Goal: Task Accomplishment & Management: Use online tool/utility

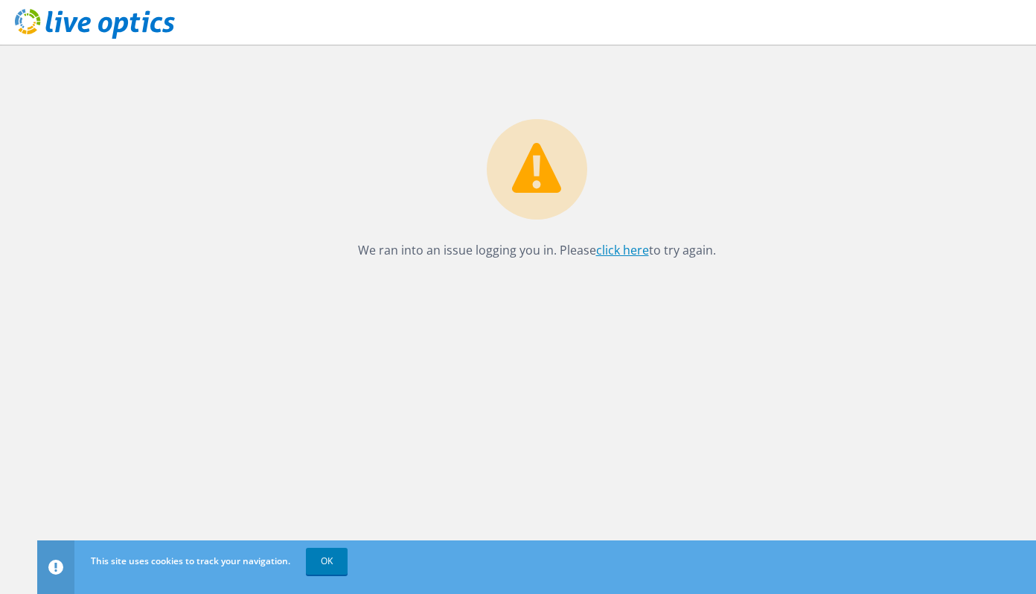
click at [604, 252] on link "click here" at bounding box center [622, 250] width 53 height 16
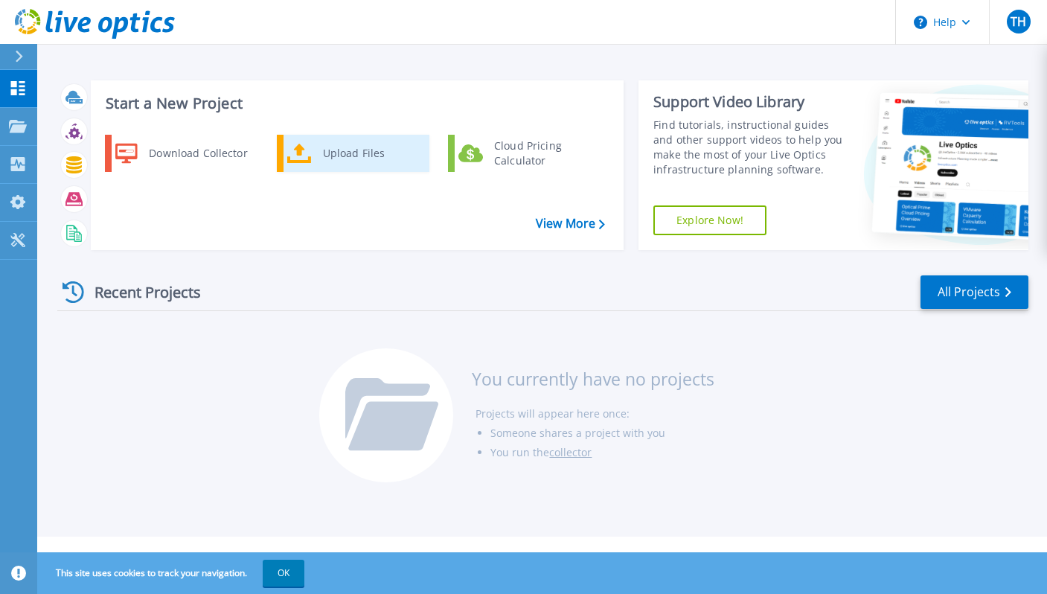
click at [345, 152] on div "Upload Files" at bounding box center [370, 153] width 110 height 30
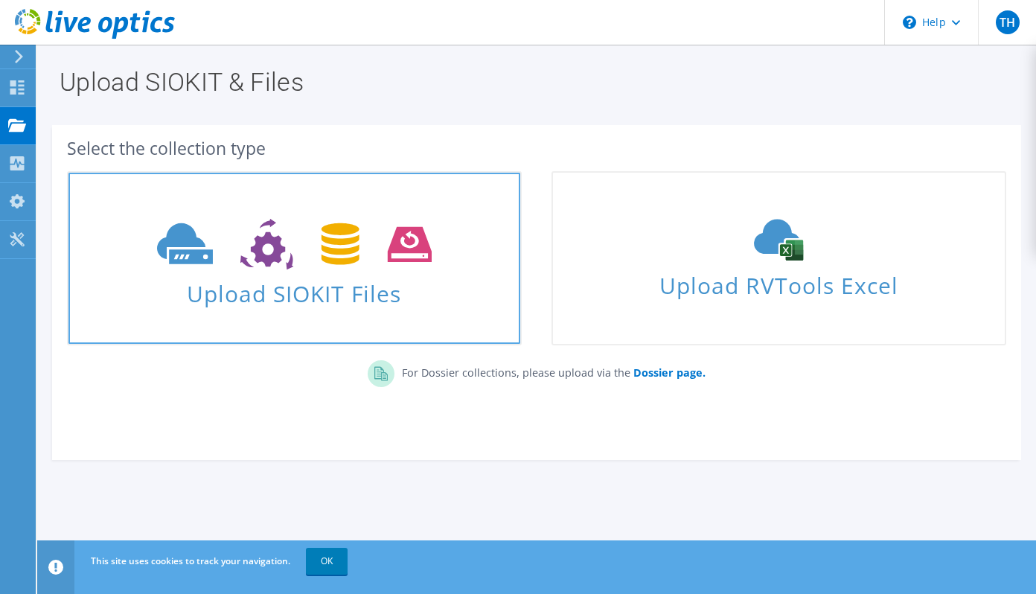
click at [306, 249] on icon at bounding box center [294, 244] width 275 height 51
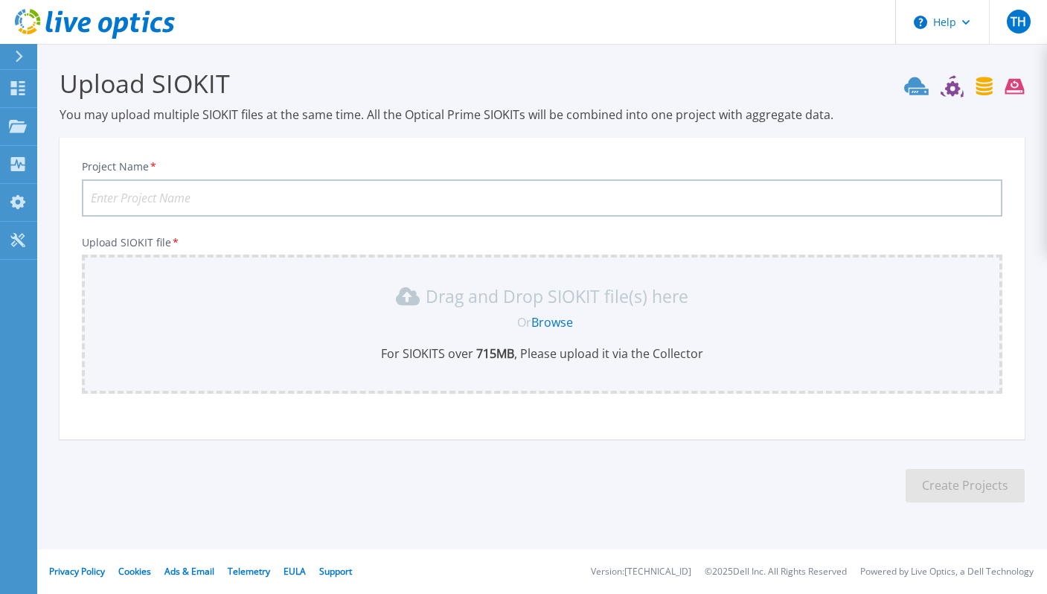
click at [351, 202] on input "Project Name *" at bounding box center [542, 197] width 920 height 37
type input "DR Datacenter"
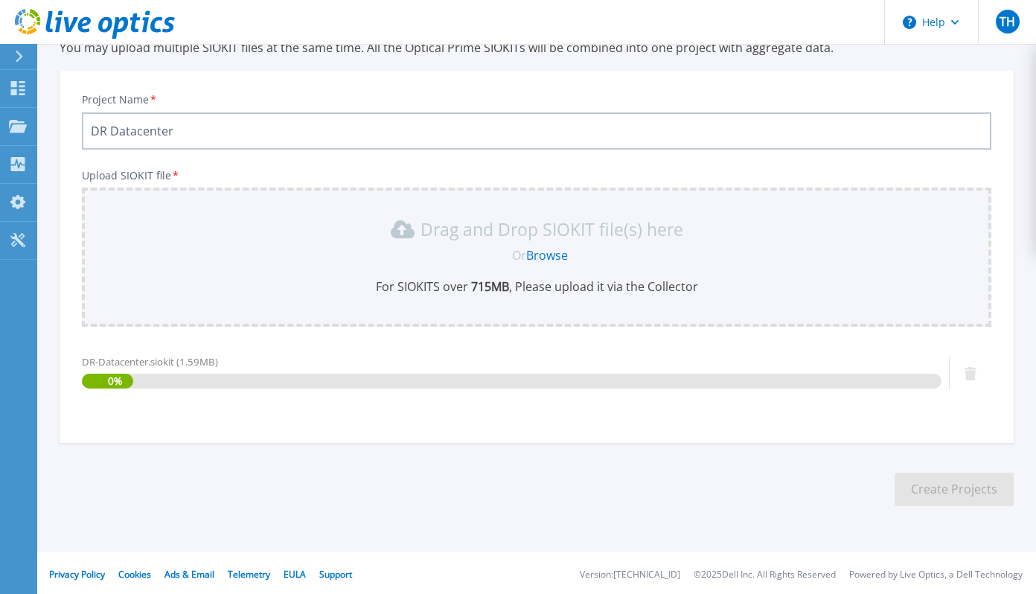
scroll to position [70, 0]
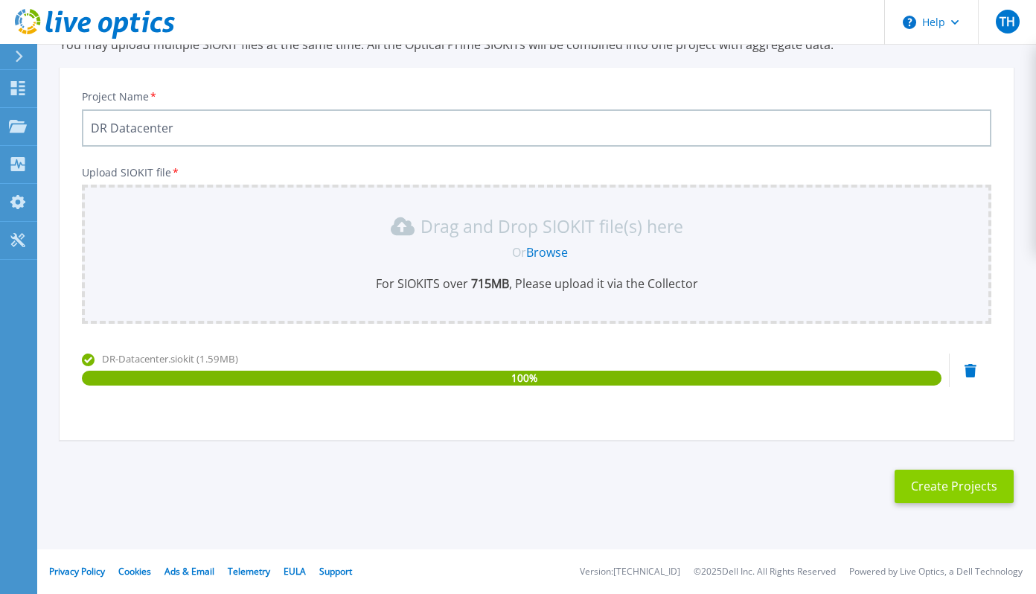
click at [965, 483] on button "Create Projects" at bounding box center [953, 485] width 119 height 33
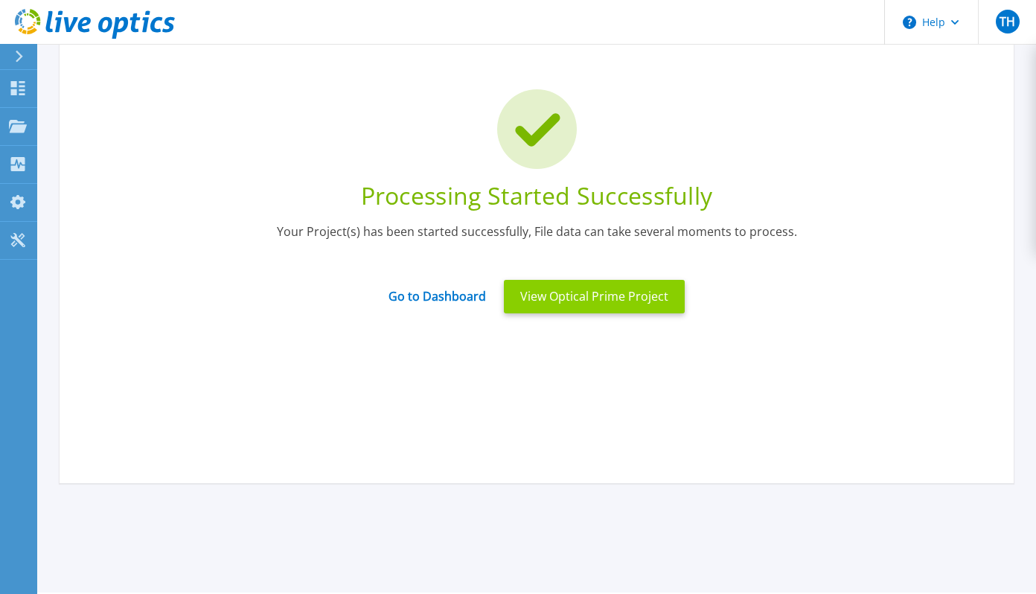
click at [584, 299] on button "View Optical Prime Project" at bounding box center [594, 296] width 181 height 33
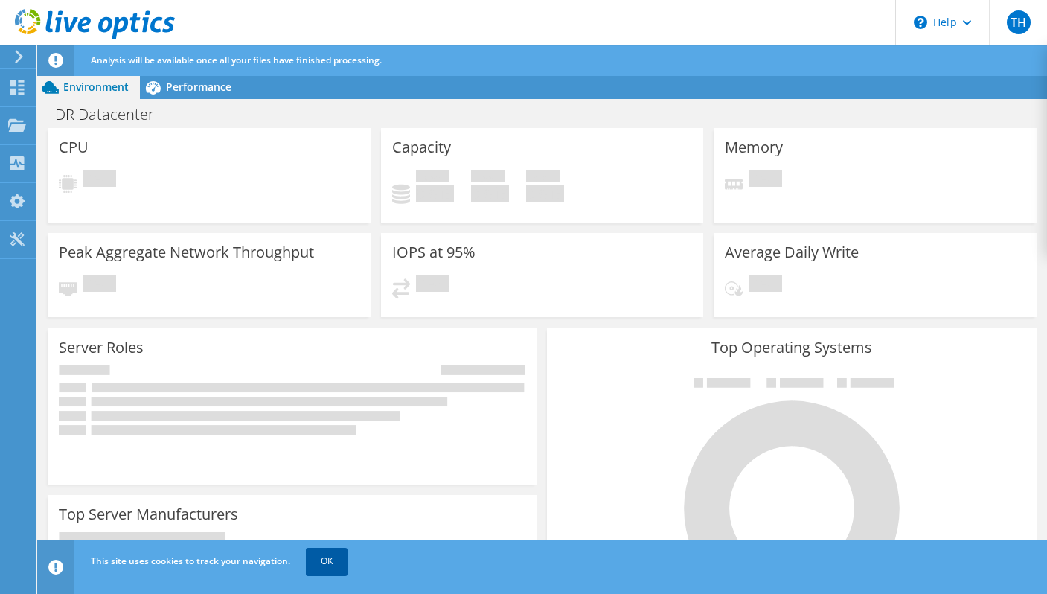
click at [324, 561] on link "OK" at bounding box center [327, 561] width 42 height 27
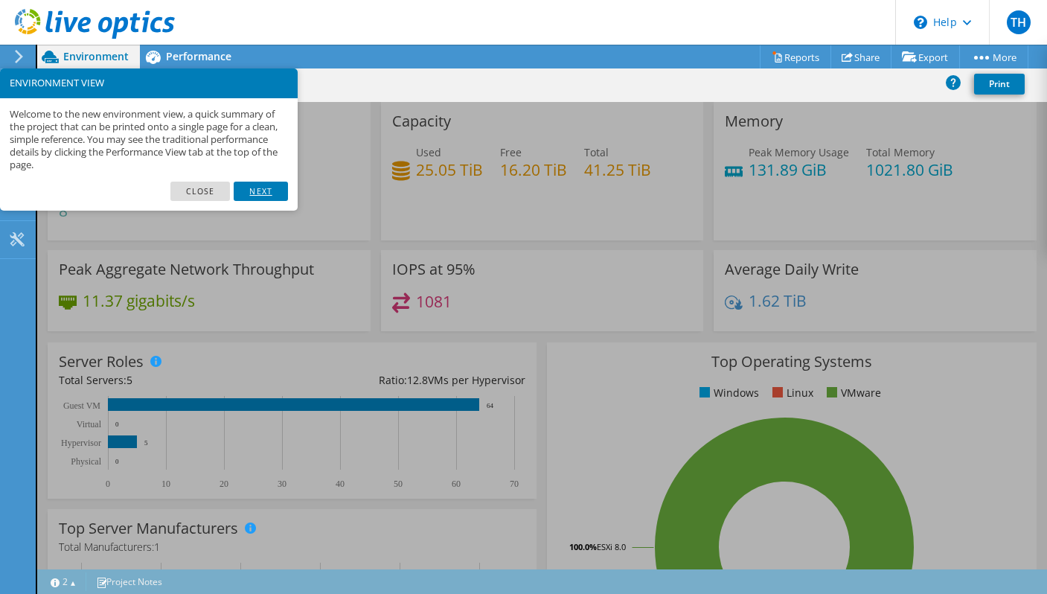
click at [272, 189] on link "Next" at bounding box center [261, 191] width 54 height 19
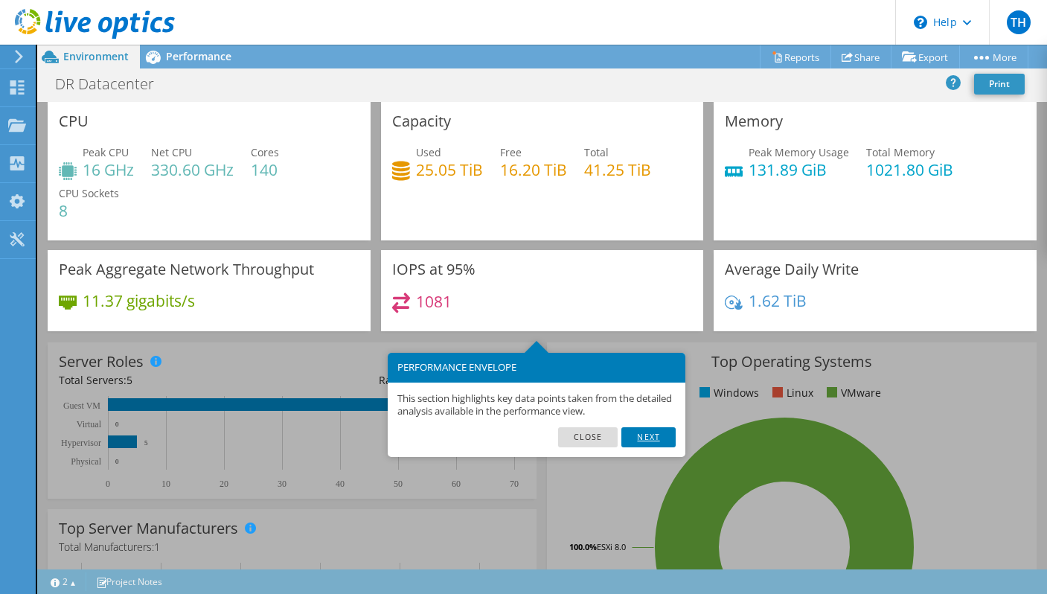
click at [648, 435] on link "Next" at bounding box center [648, 436] width 54 height 19
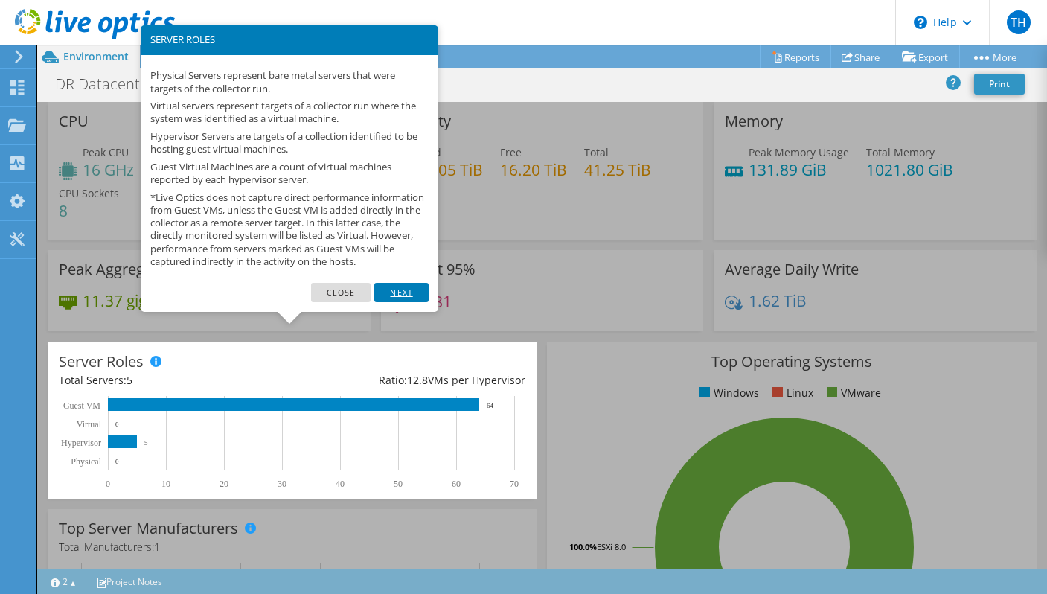
click at [411, 302] on link "Next" at bounding box center [401, 292] width 54 height 19
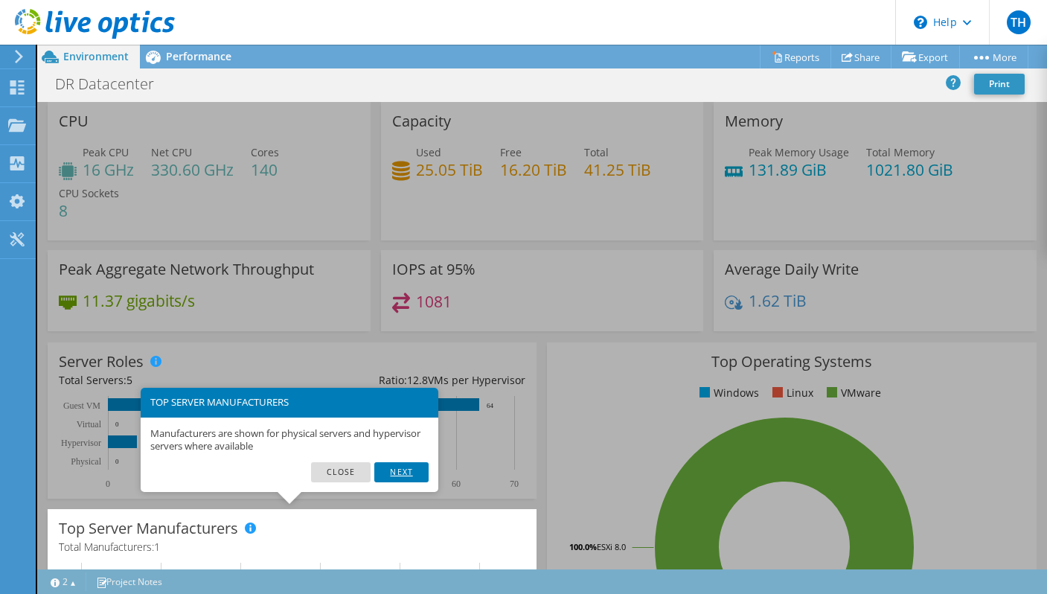
click at [401, 472] on link "Next" at bounding box center [401, 471] width 54 height 19
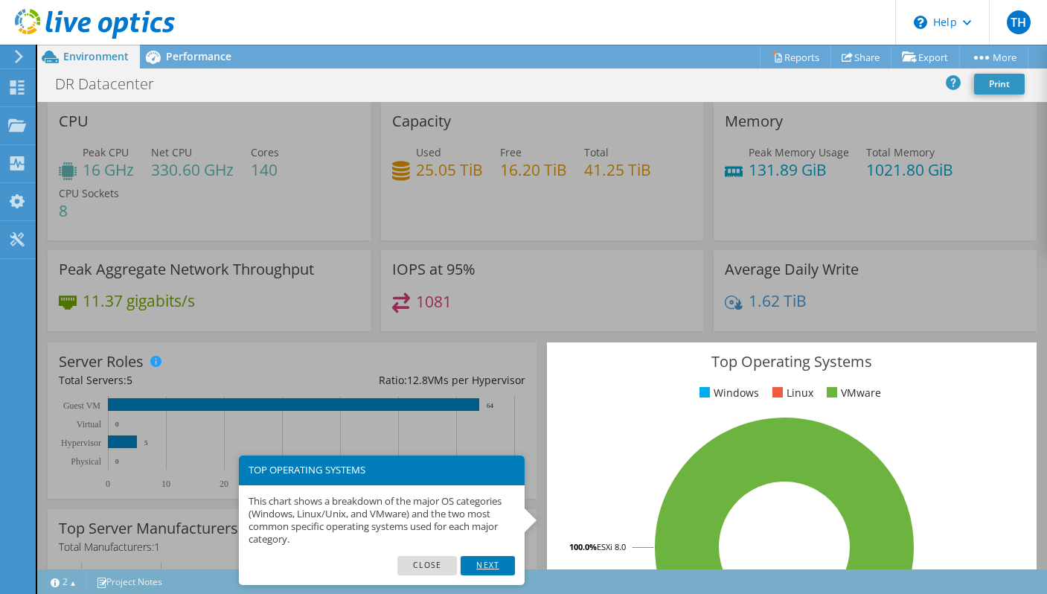
click at [480, 562] on link "Next" at bounding box center [488, 565] width 54 height 19
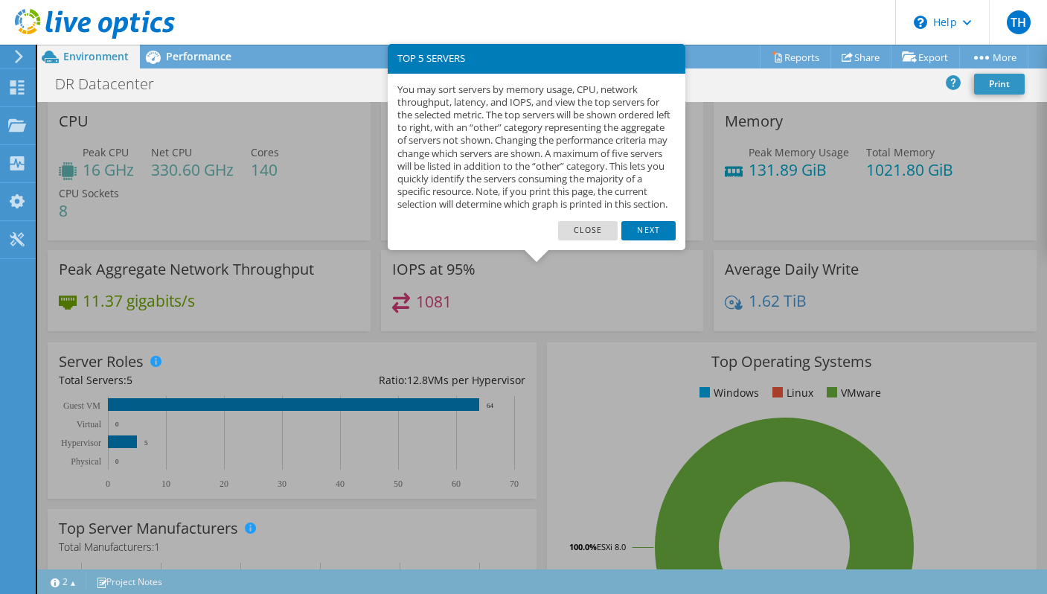
scroll to position [440, 0]
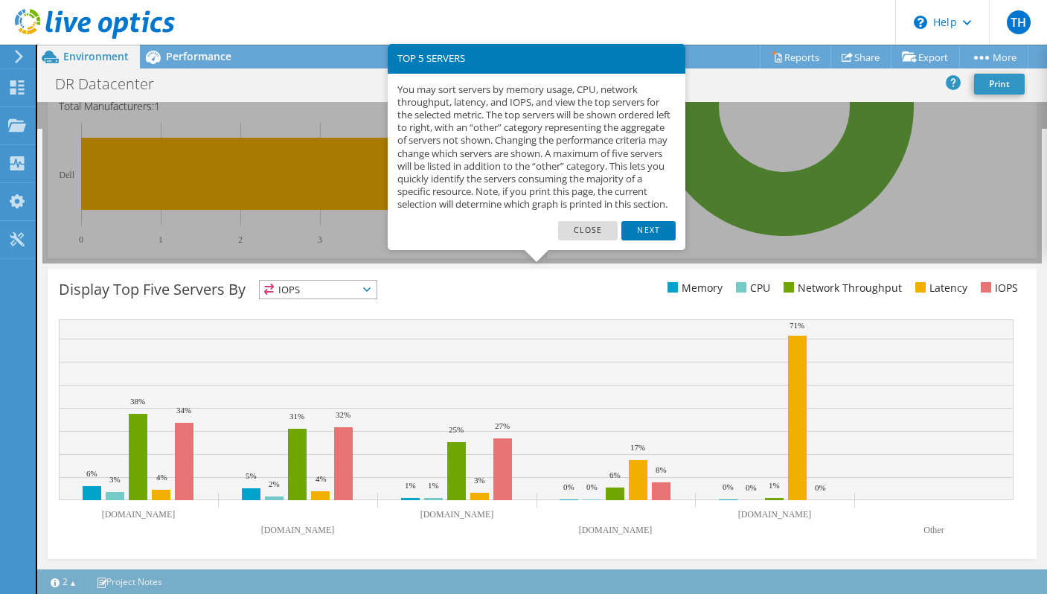
click at [649, 221] on div "You may sort servers by memory usage, CPU, network throughput, latency, and IOP…" at bounding box center [537, 147] width 298 height 147
click at [647, 240] on link "Next" at bounding box center [648, 230] width 54 height 19
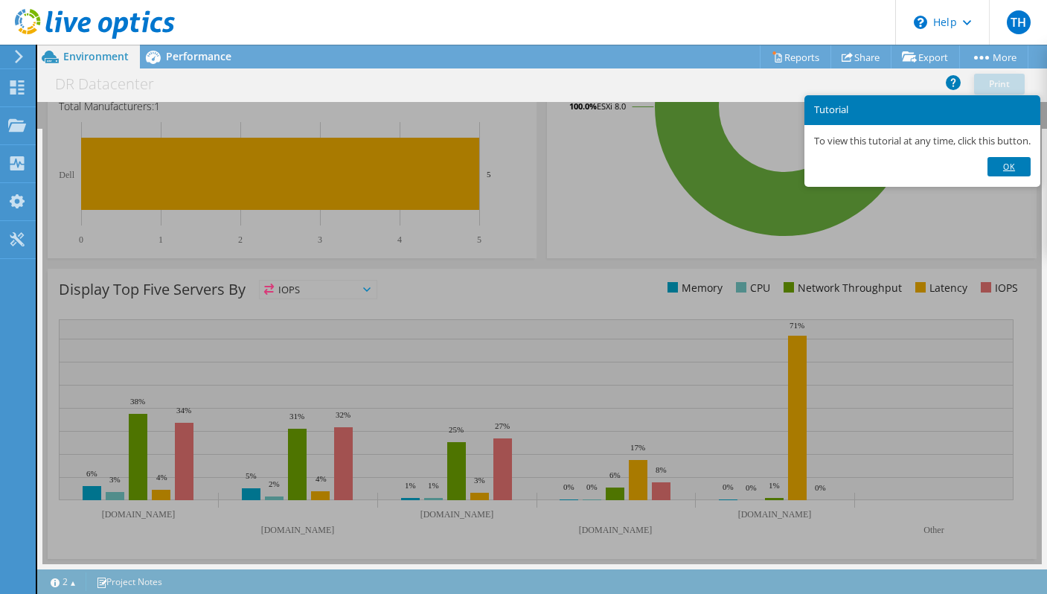
click at [1013, 164] on link "Ok" at bounding box center [1008, 166] width 43 height 19
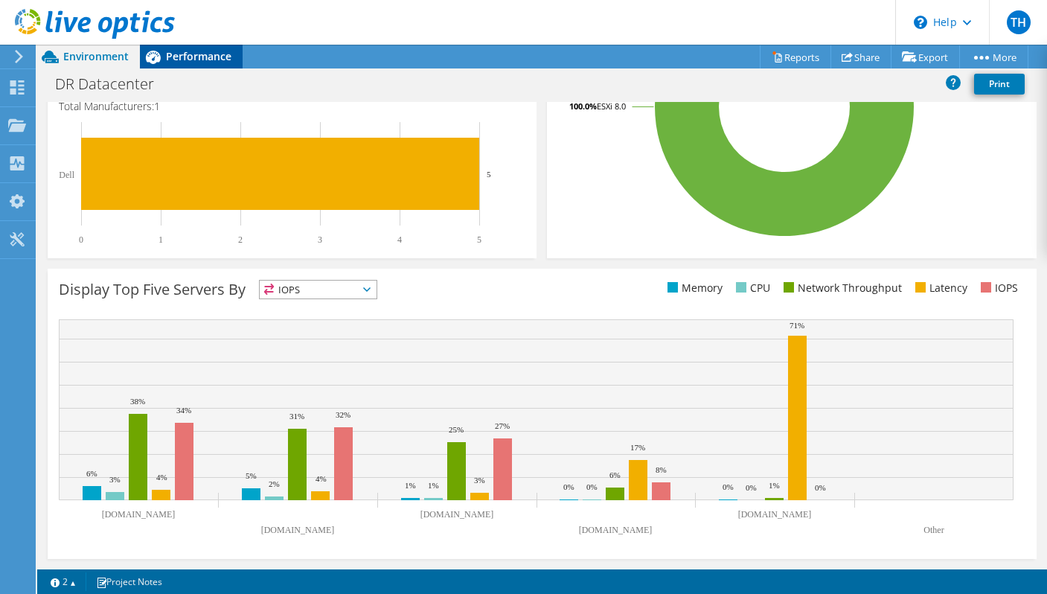
click at [182, 63] on div "Performance" at bounding box center [191, 57] width 103 height 24
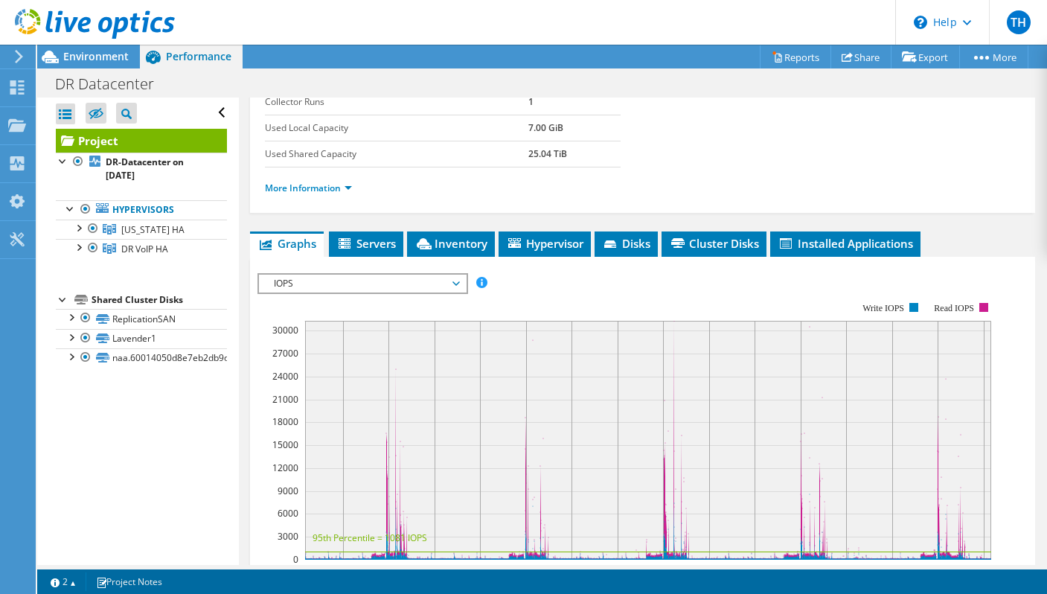
scroll to position [298, 0]
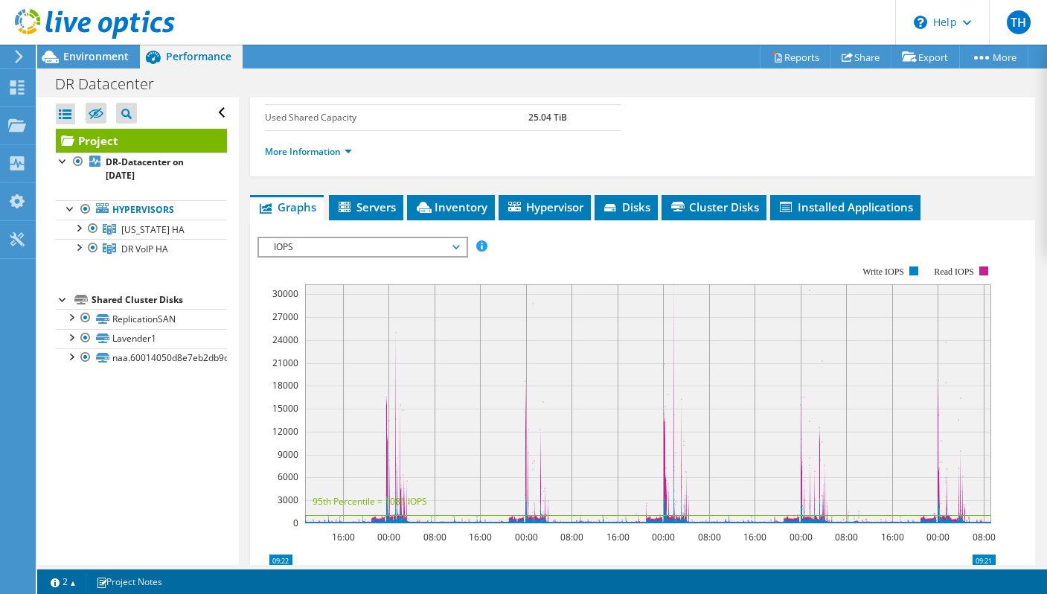
click at [206, 52] on span "Performance" at bounding box center [198, 56] width 65 height 14
click at [97, 49] on div at bounding box center [87, 25] width 175 height 50
click at [97, 56] on span "Environment" at bounding box center [95, 56] width 65 height 14
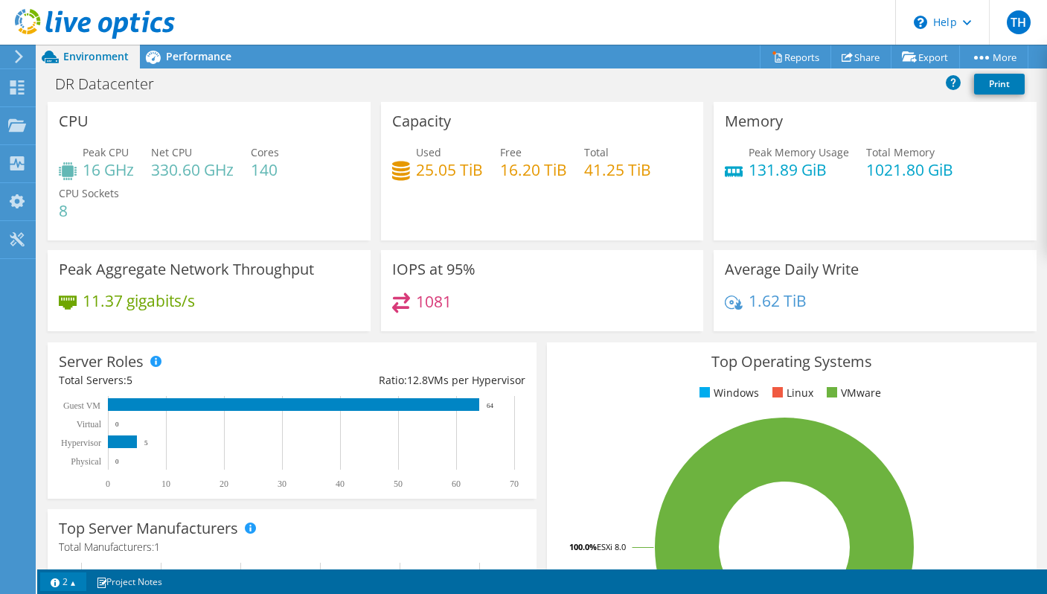
click at [68, 580] on link "2" at bounding box center [63, 581] width 46 height 19
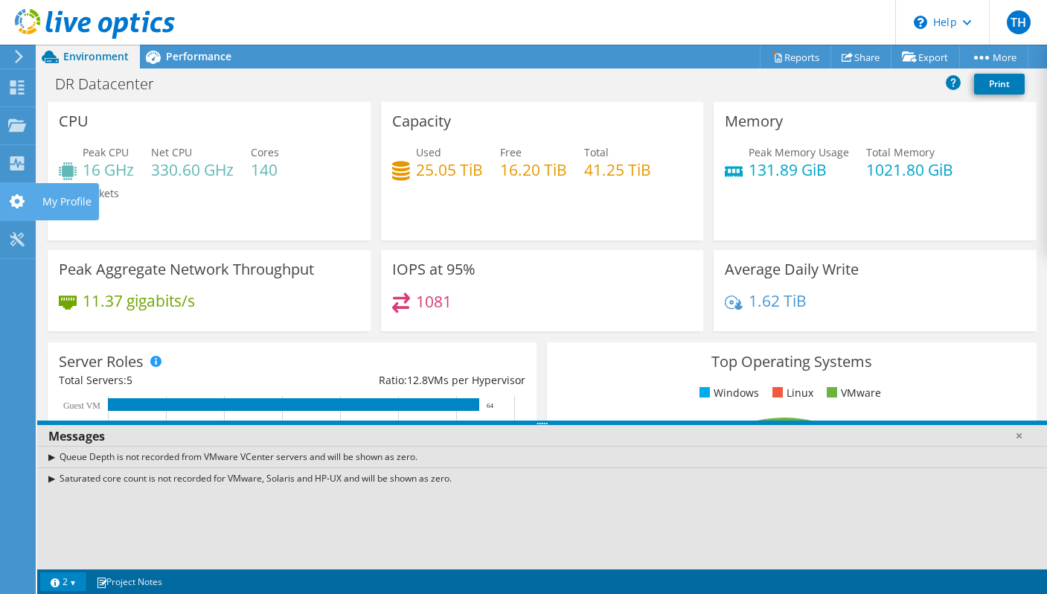
click at [22, 199] on use at bounding box center [17, 201] width 15 height 14
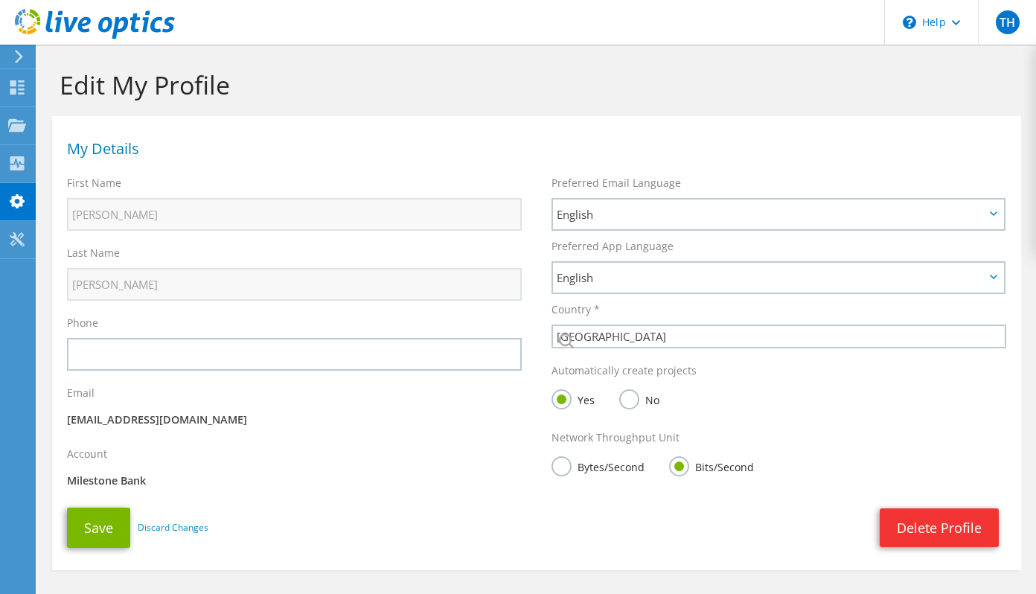
select select "224"
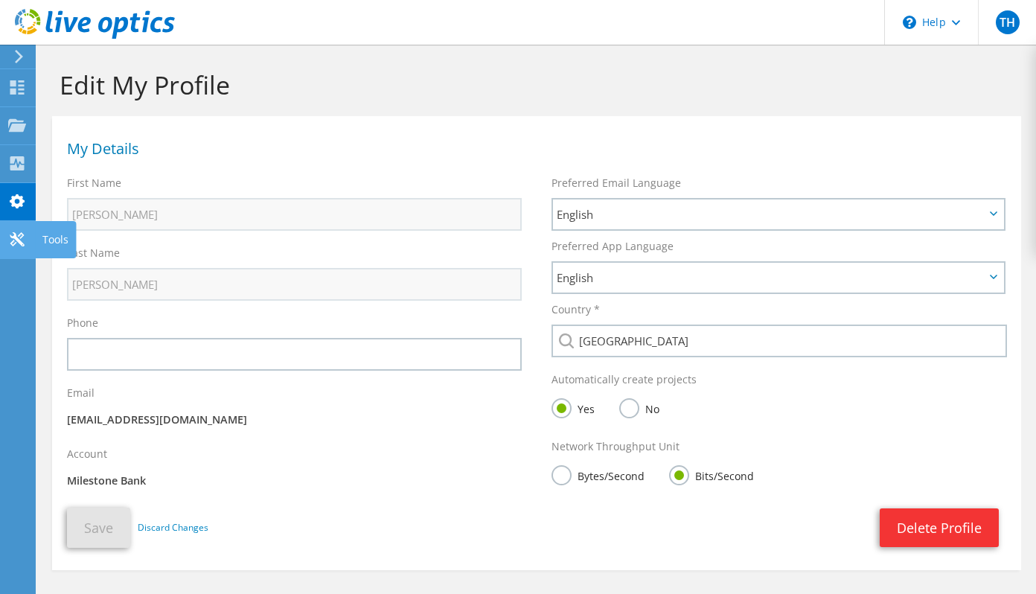
click at [13, 234] on icon at bounding box center [17, 239] width 18 height 14
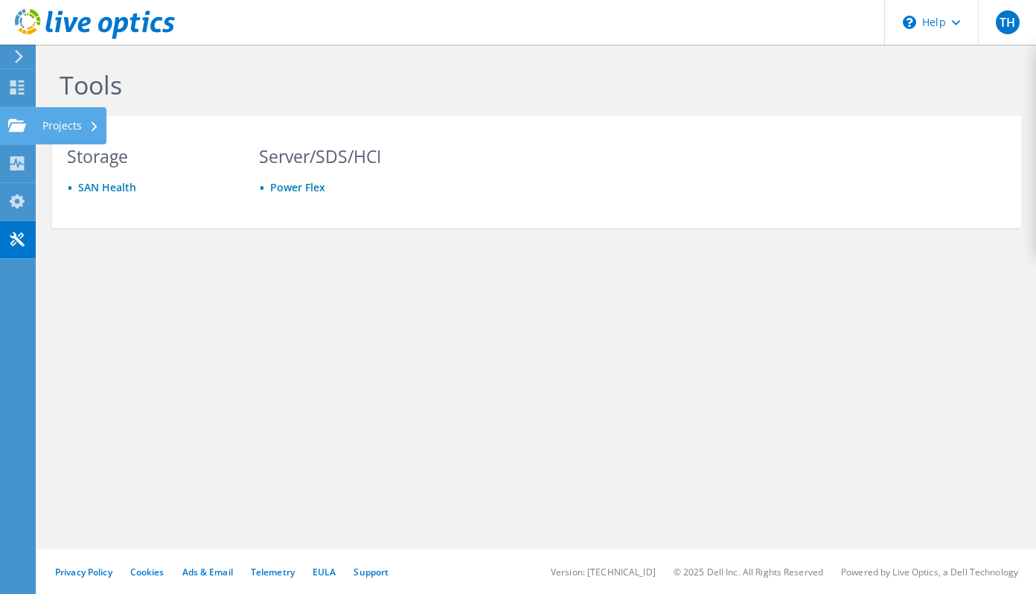
click at [71, 129] on div "Projects" at bounding box center [70, 125] width 71 height 37
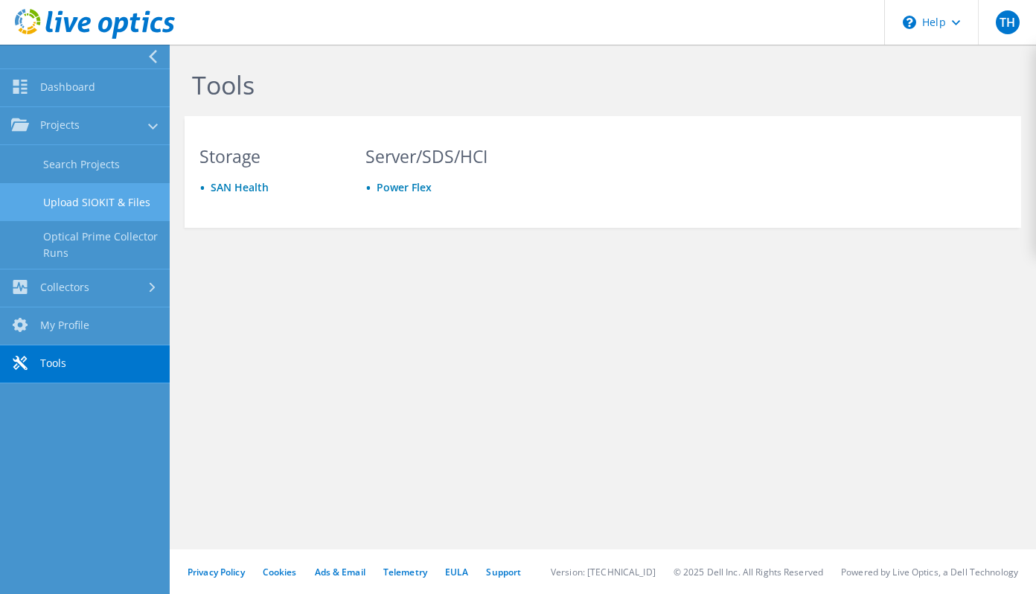
click at [70, 202] on link "Upload SIOKIT & Files" at bounding box center [85, 202] width 170 height 38
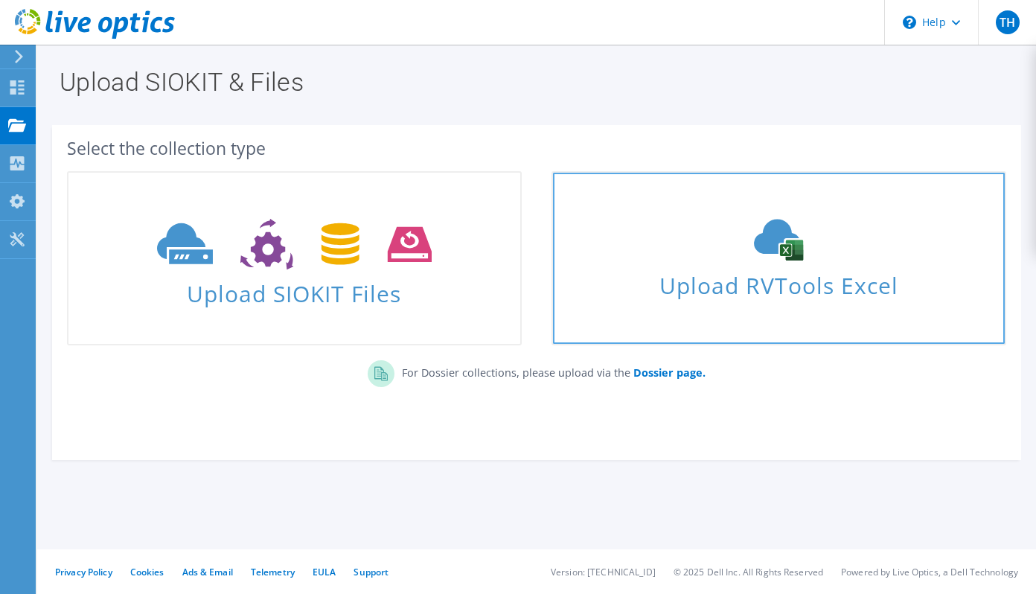
click at [762, 243] on use at bounding box center [778, 240] width 49 height 42
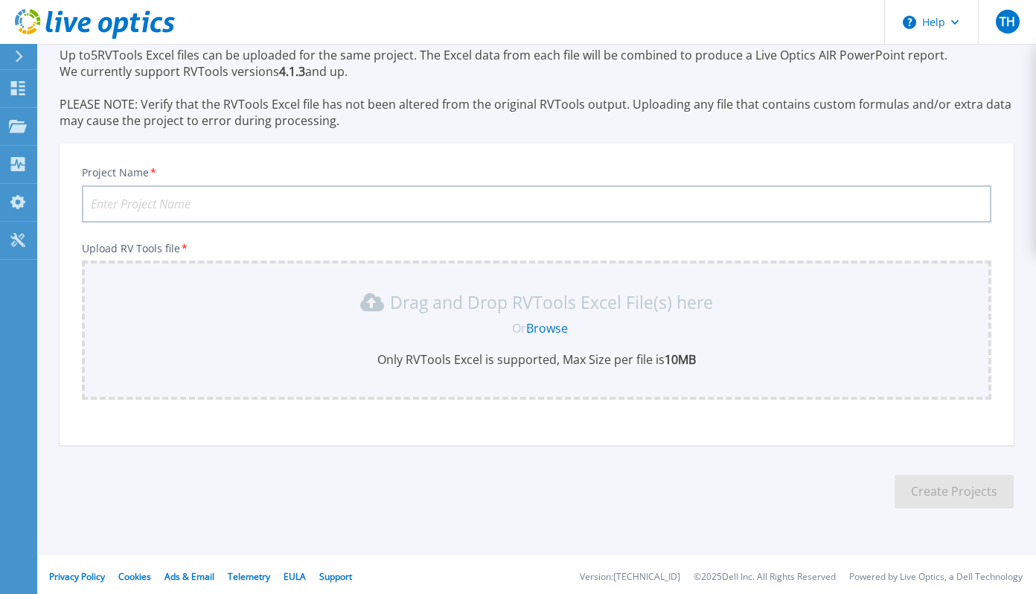
scroll to position [65, 0]
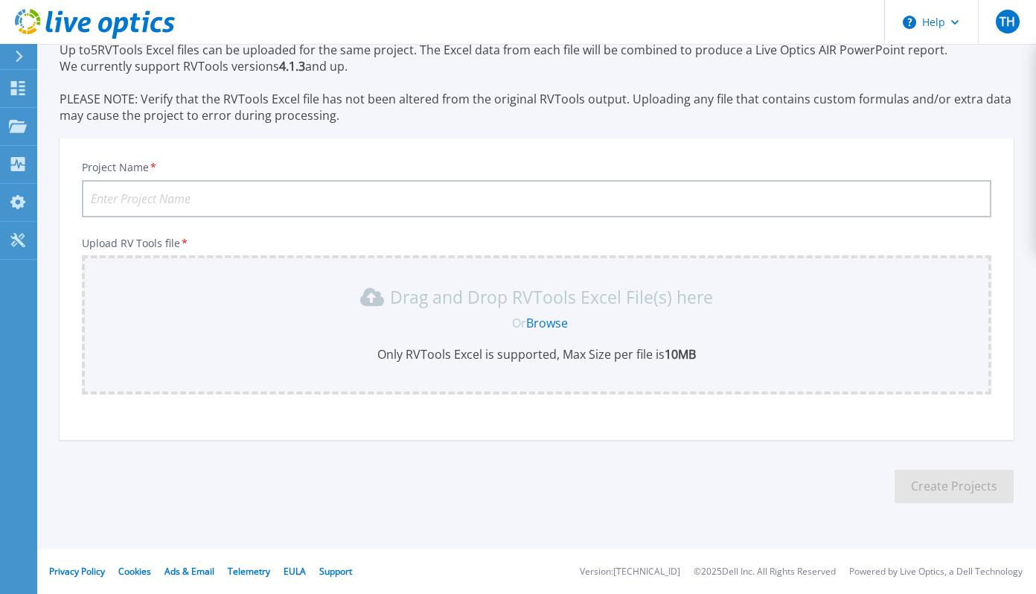
click at [380, 199] on input "Project Name *" at bounding box center [536, 198] width 909 height 37
type input "RV-Tools - DR Datacenter"
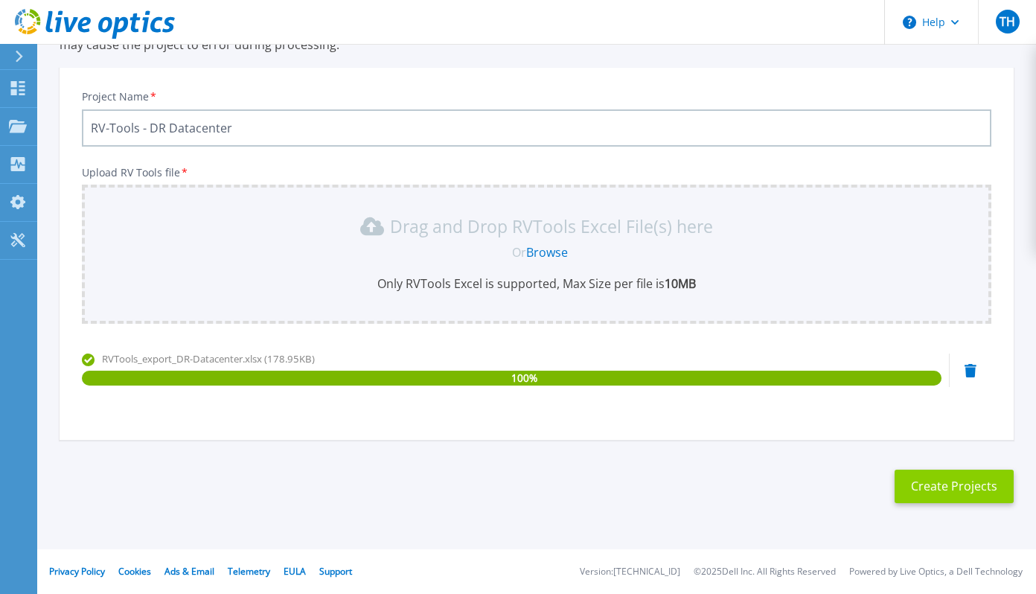
click at [932, 493] on button "Create Projects" at bounding box center [953, 485] width 119 height 33
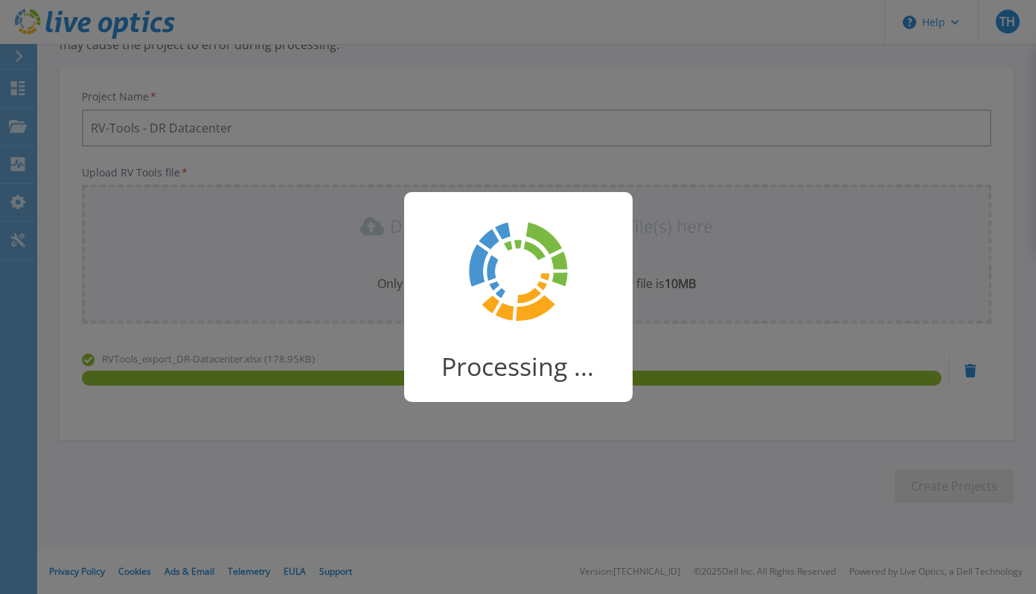
scroll to position [113, 0]
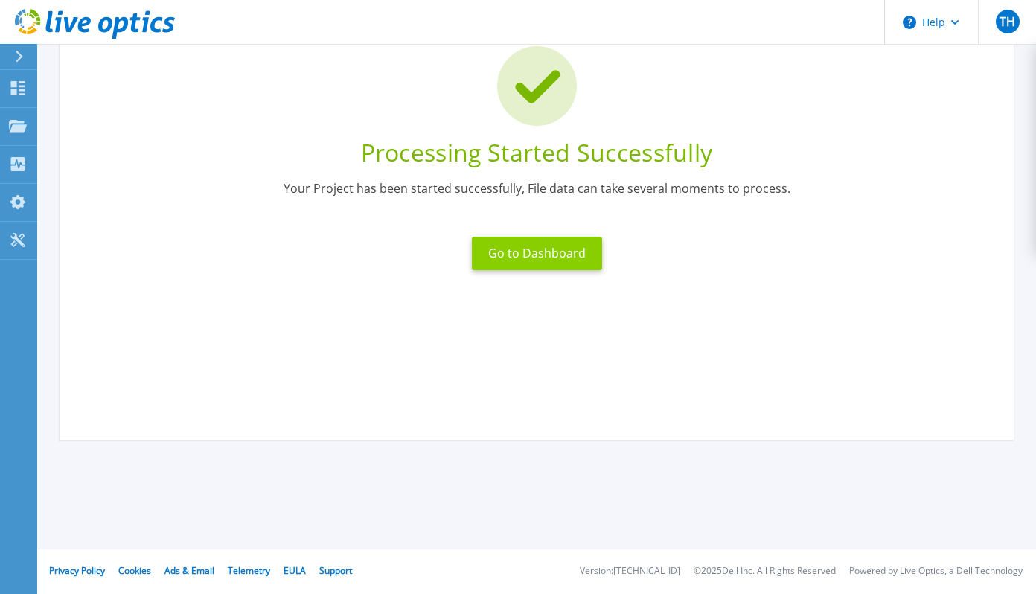
click at [495, 251] on button "Go to Dashboard" at bounding box center [537, 253] width 130 height 33
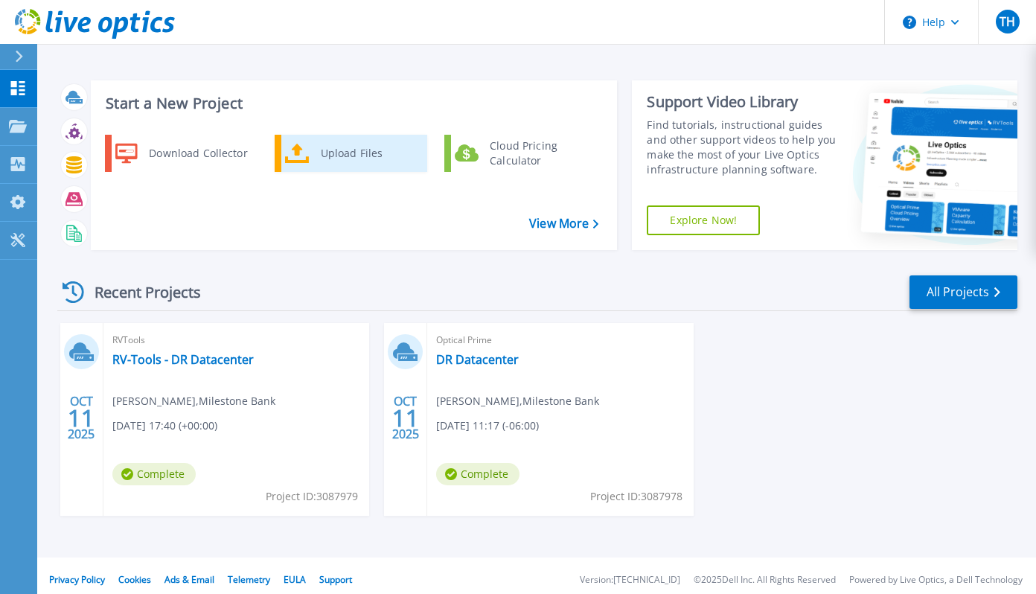
click at [376, 152] on div "Upload Files" at bounding box center [368, 153] width 110 height 30
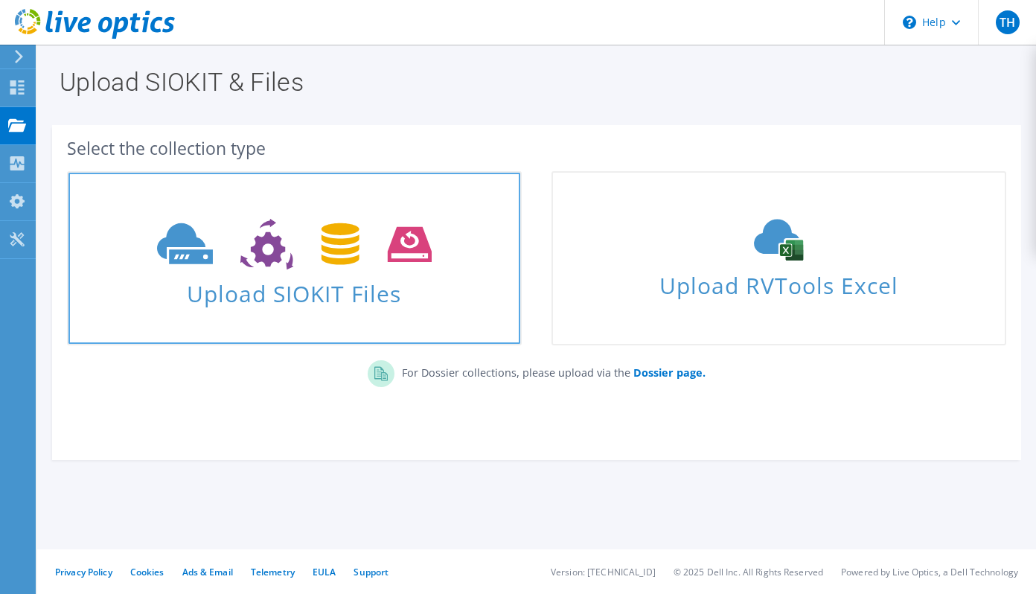
click at [292, 216] on span at bounding box center [294, 242] width 452 height 63
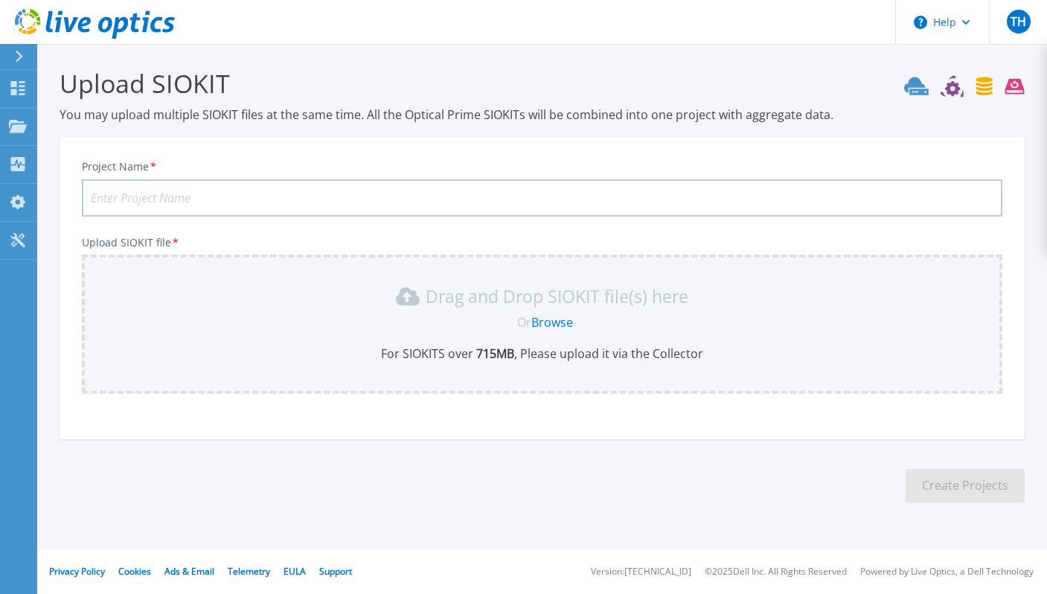
click at [272, 196] on input "Project Name *" at bounding box center [542, 197] width 920 height 37
type input "Prod Datacenter"
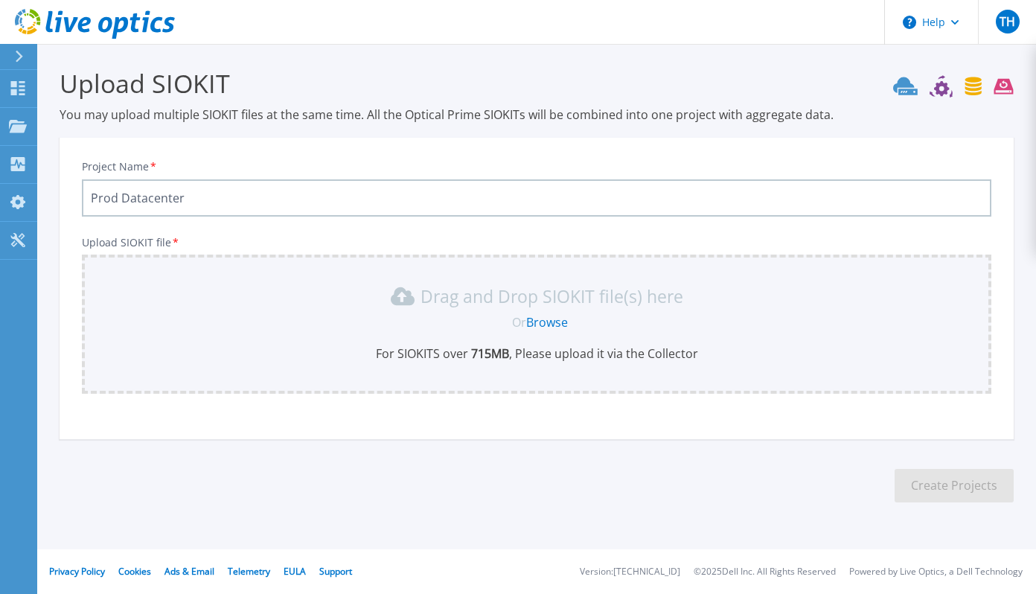
scroll to position [70, 0]
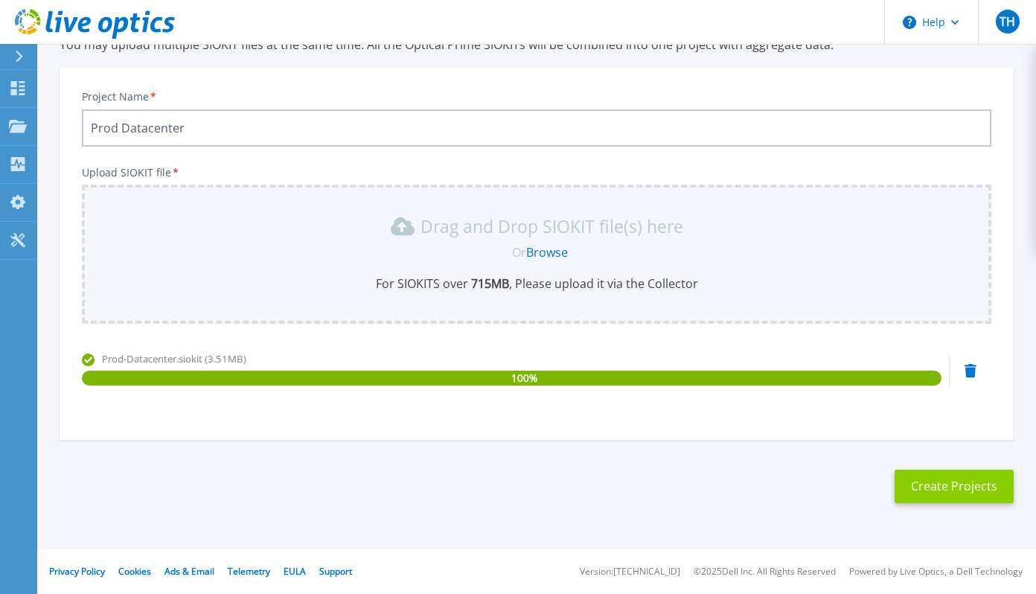
click at [961, 481] on button "Create Projects" at bounding box center [953, 485] width 119 height 33
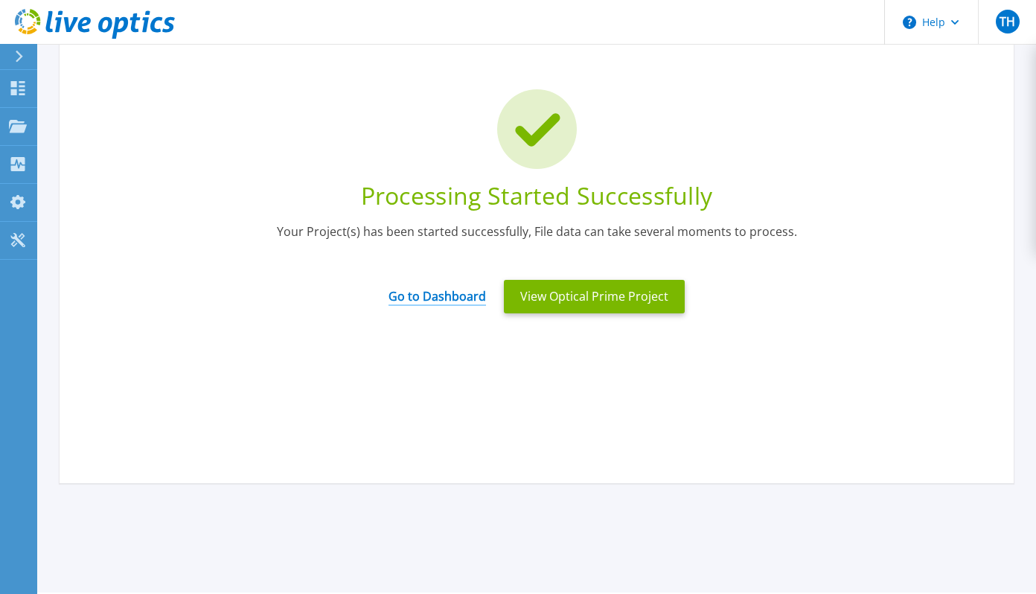
click at [453, 295] on link "Go to Dashboard" at bounding box center [436, 291] width 97 height 29
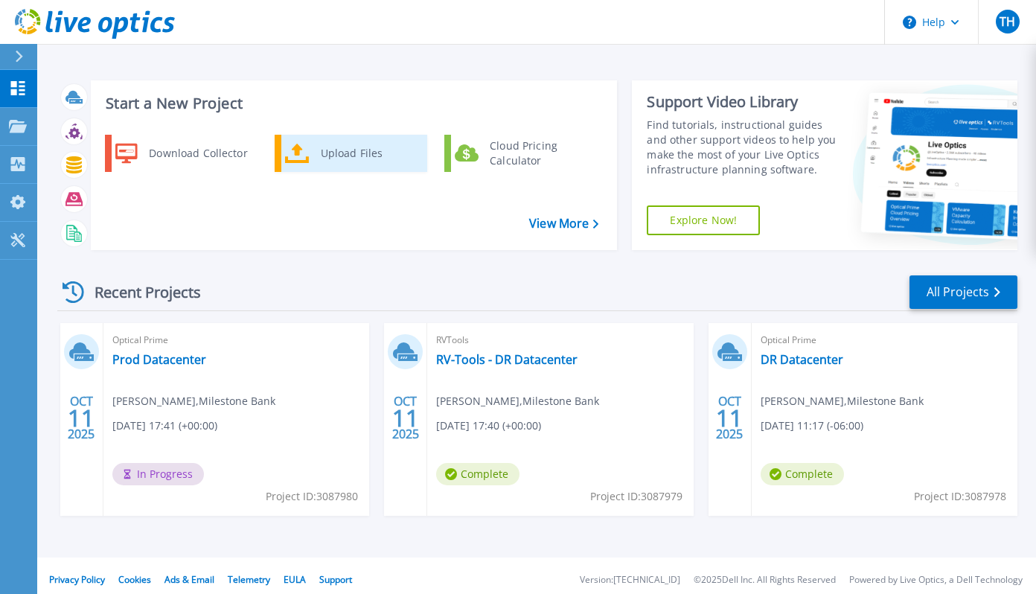
click at [345, 155] on div "Upload Files" at bounding box center [368, 153] width 110 height 30
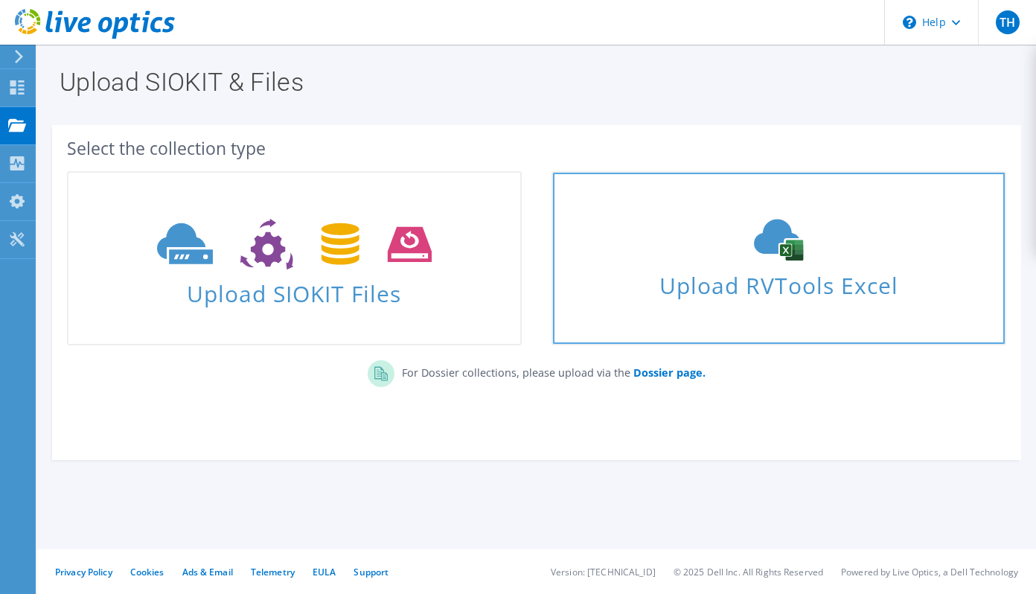
click at [703, 266] on div "Upload RVTools Excel" at bounding box center [779, 258] width 452 height 79
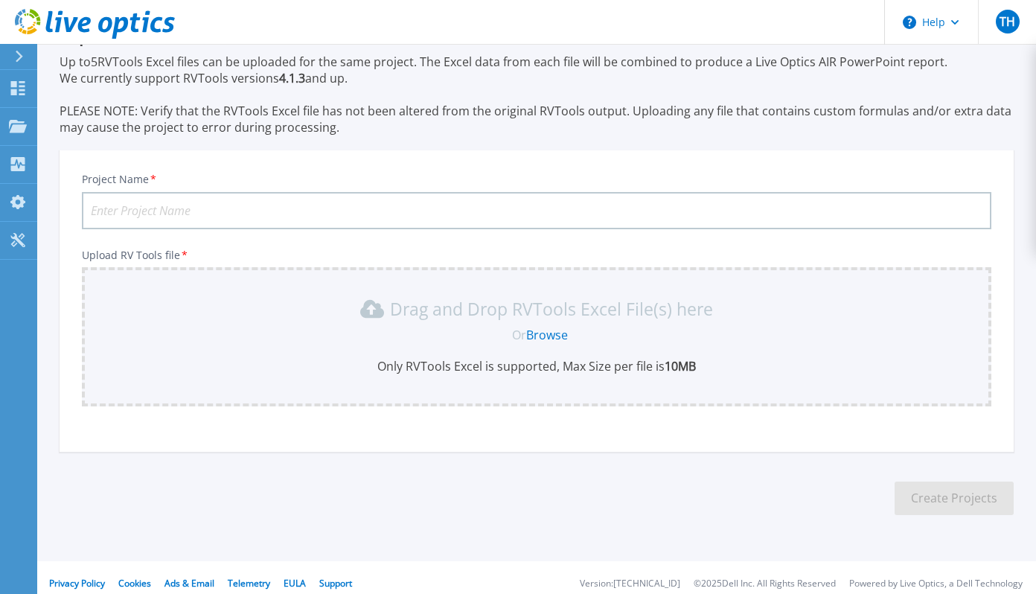
scroll to position [65, 0]
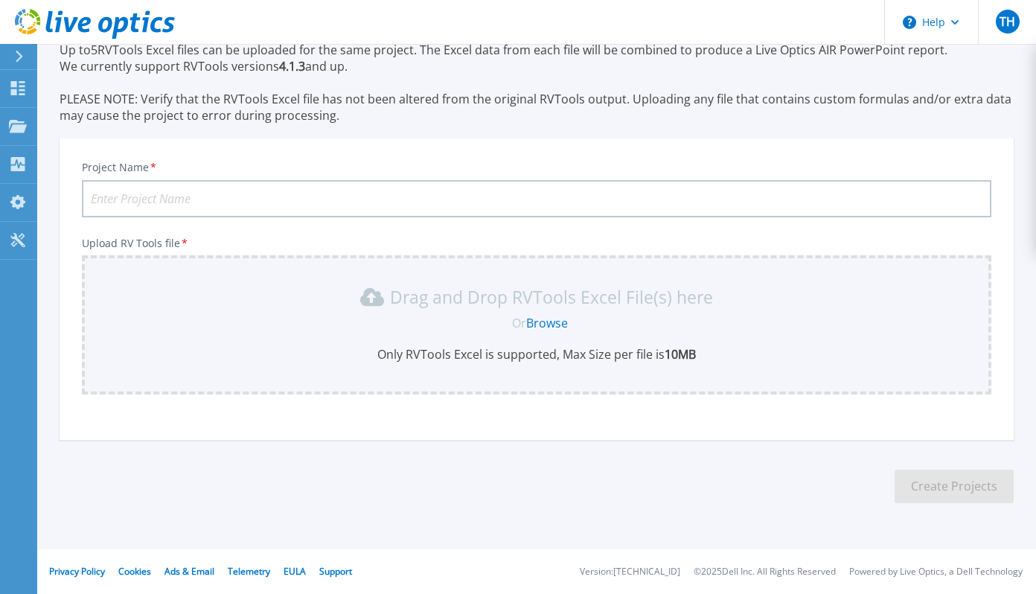
click at [411, 199] on input "Project Name *" at bounding box center [536, 198] width 909 height 37
type input "RV-Tools - Prod Datacenter"
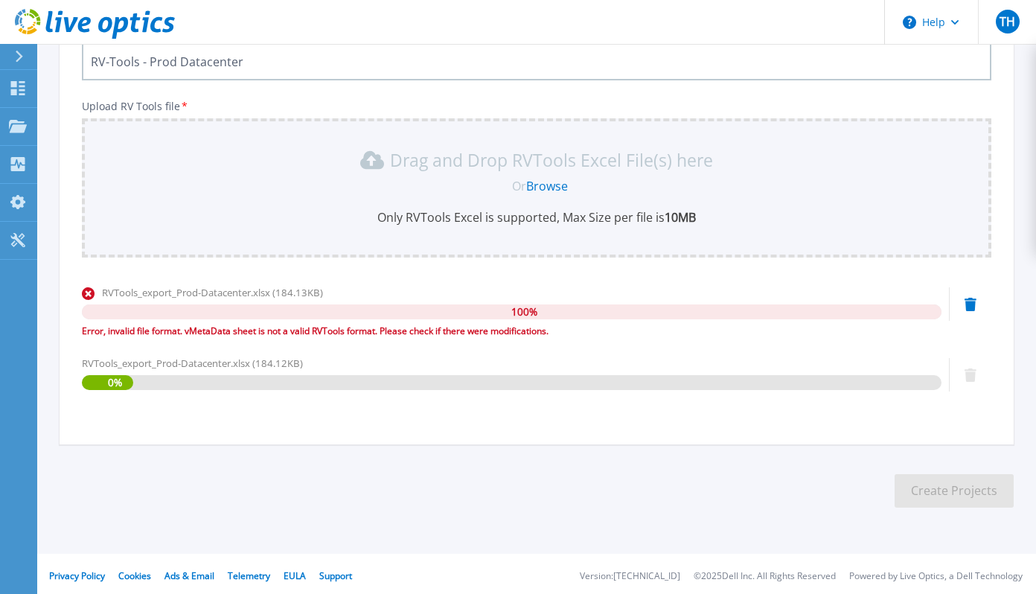
scroll to position [206, 0]
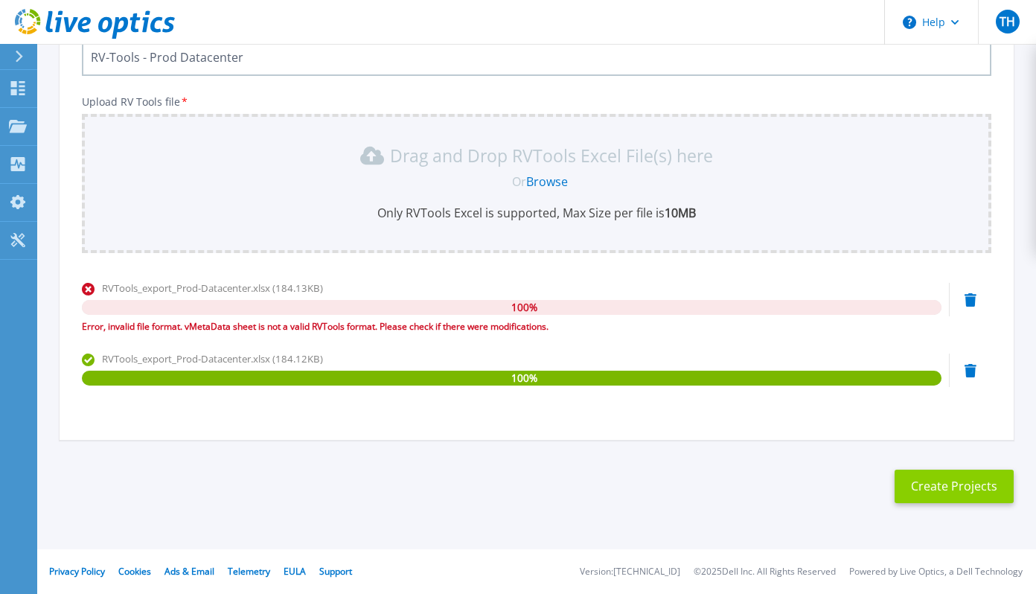
click at [932, 488] on button "Create Projects" at bounding box center [953, 485] width 119 height 33
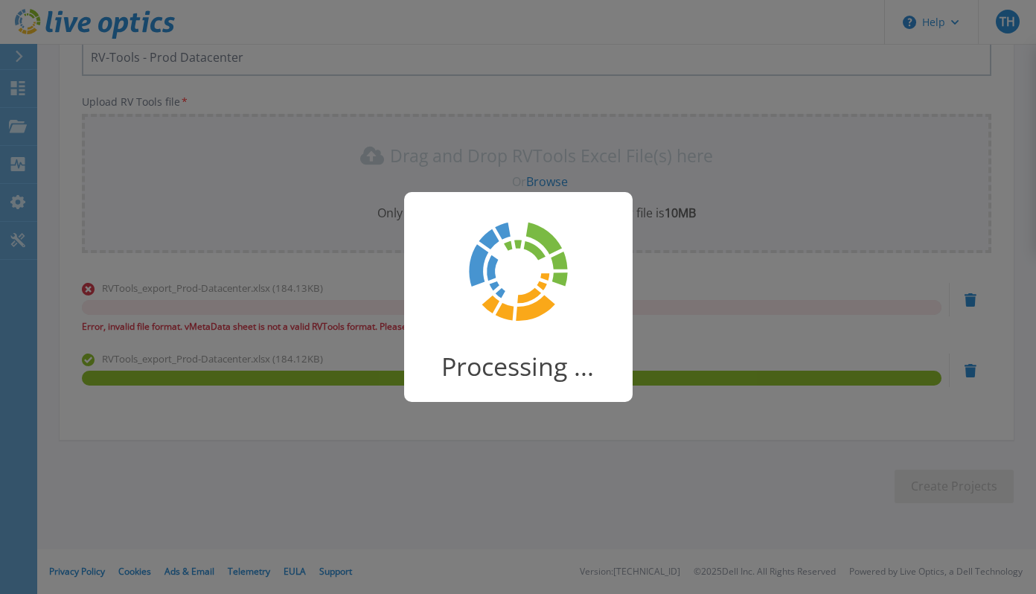
scroll to position [113, 0]
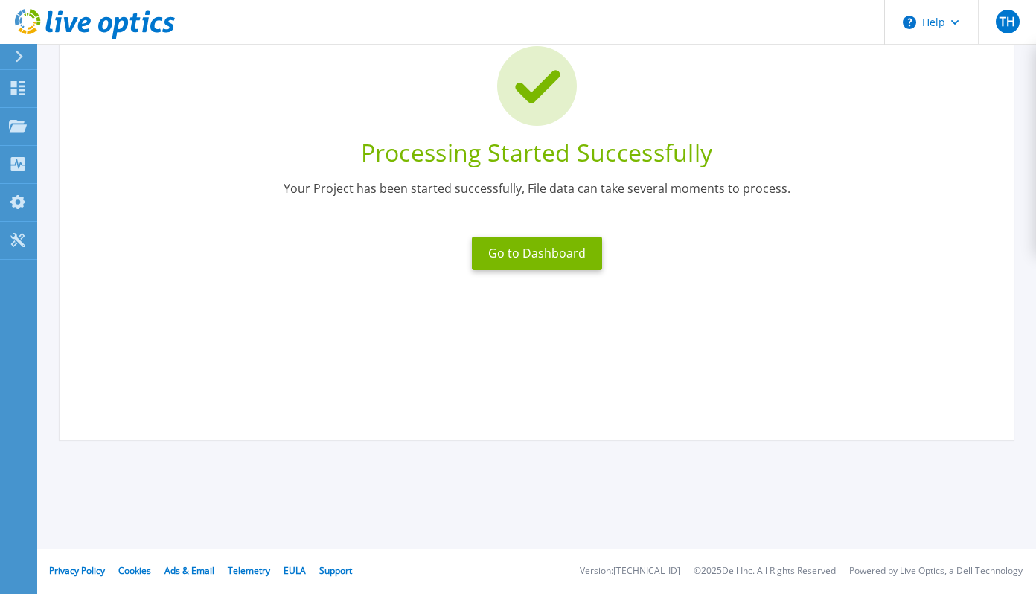
click at [546, 213] on div "Your Project has been started successfully, File data can take several moments …" at bounding box center [536, 198] width 909 height 36
click at [541, 240] on button "Go to Dashboard" at bounding box center [537, 253] width 130 height 33
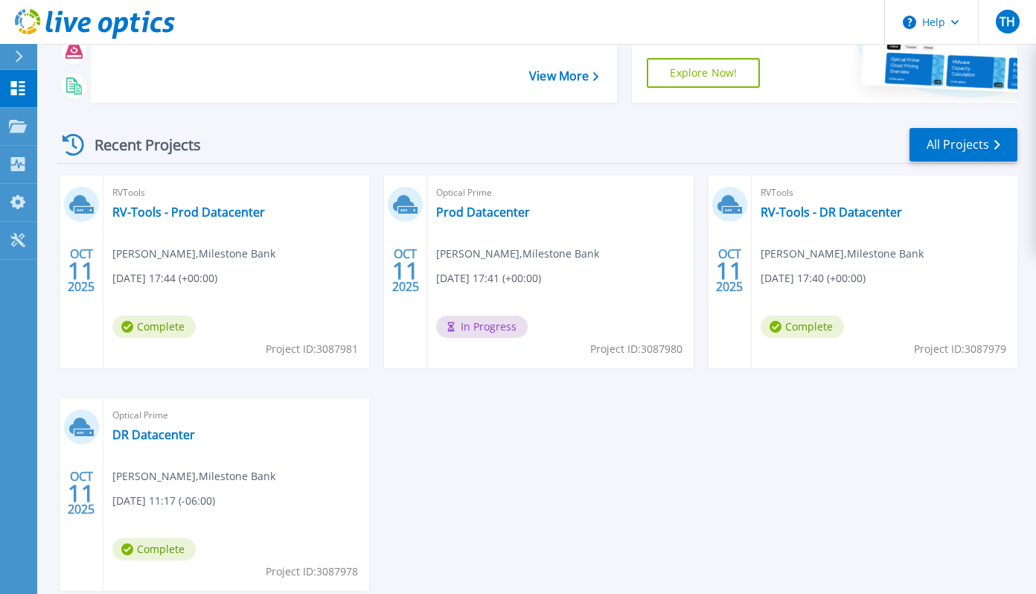
scroll to position [149, 0]
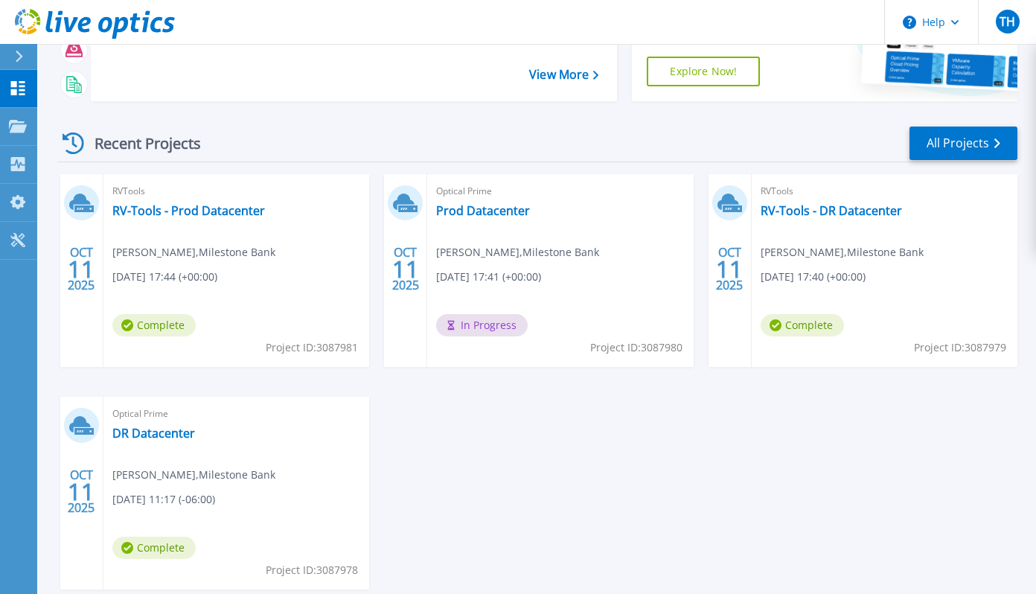
click at [243, 472] on span "[PERSON_NAME] , Milestone Bank" at bounding box center [193, 475] width 163 height 16
click at [159, 426] on link "DR Datacenter" at bounding box center [153, 433] width 83 height 15
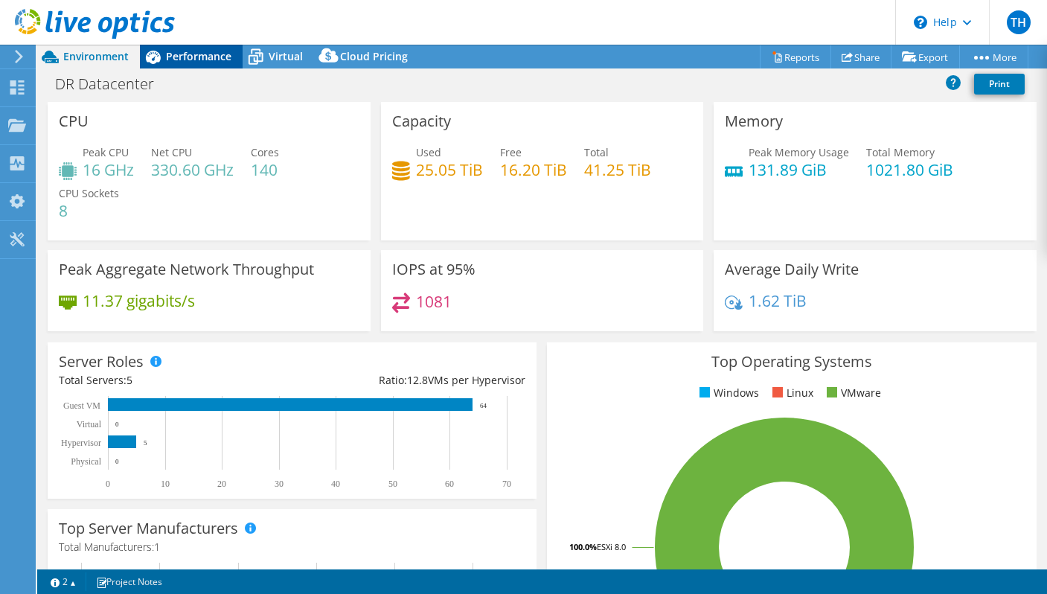
click at [196, 57] on span "Performance" at bounding box center [198, 56] width 65 height 14
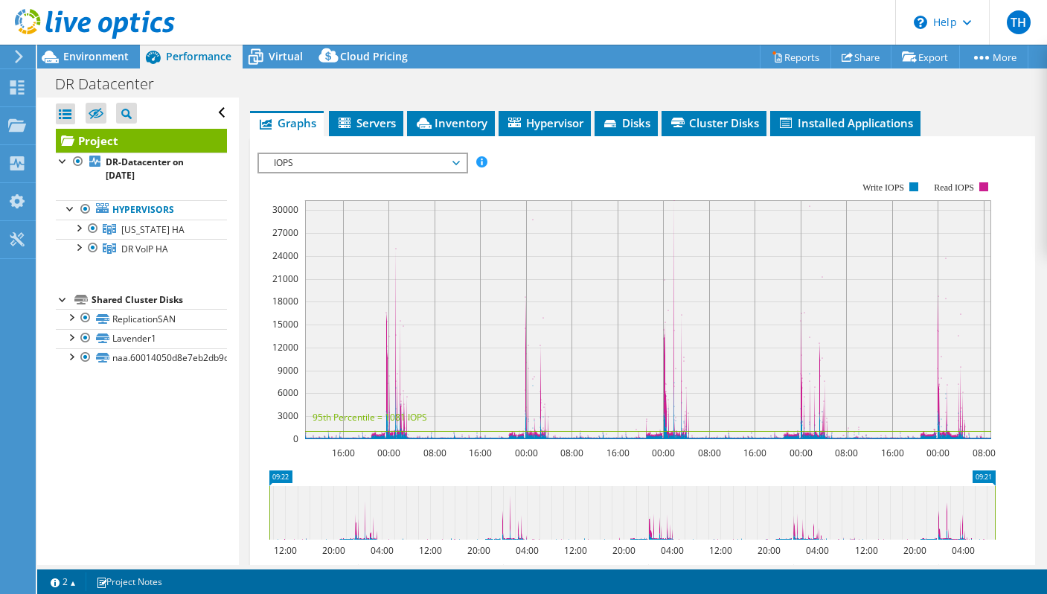
scroll to position [372, 0]
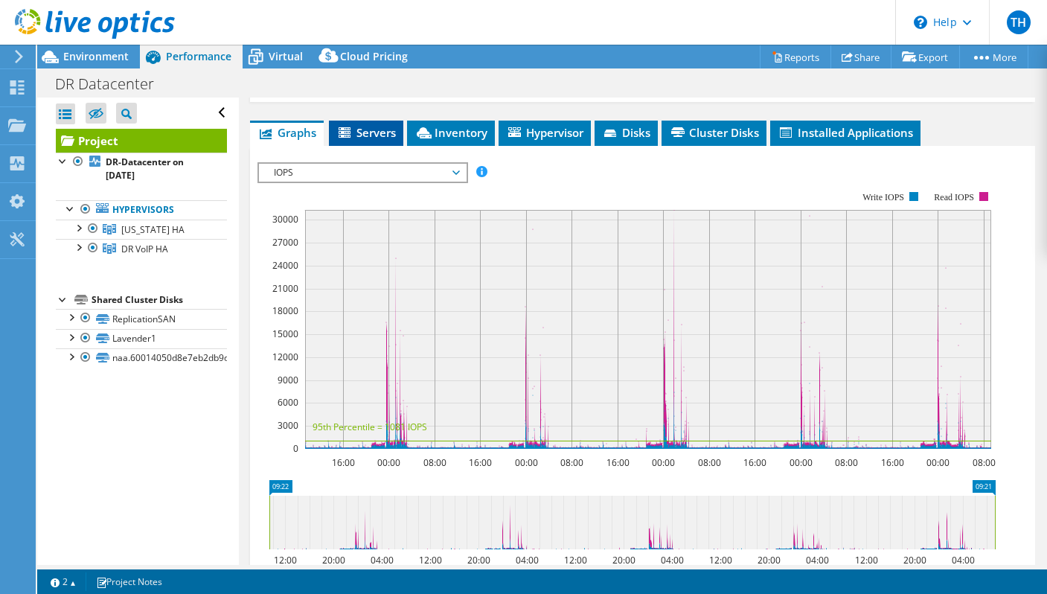
click at [385, 129] on span "Servers" at bounding box center [366, 132] width 60 height 15
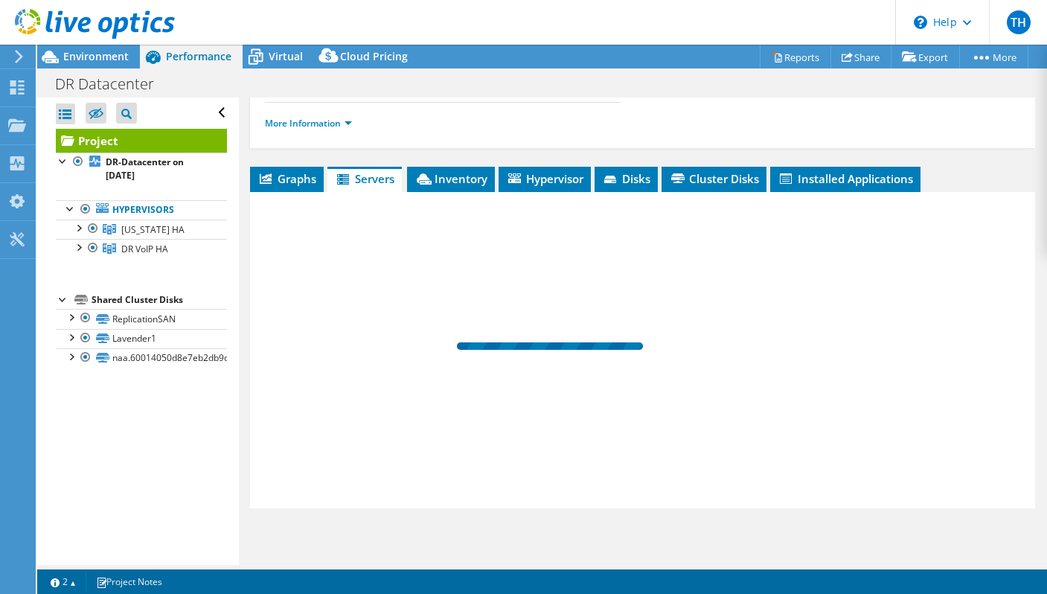
scroll to position [326, 0]
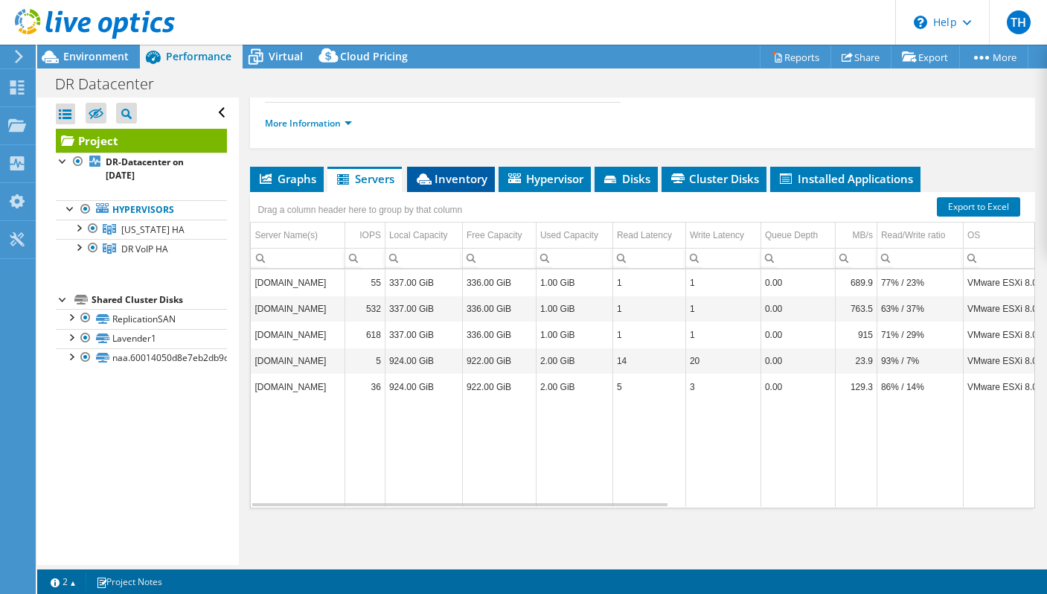
click at [451, 174] on span "Inventory" at bounding box center [450, 178] width 73 height 15
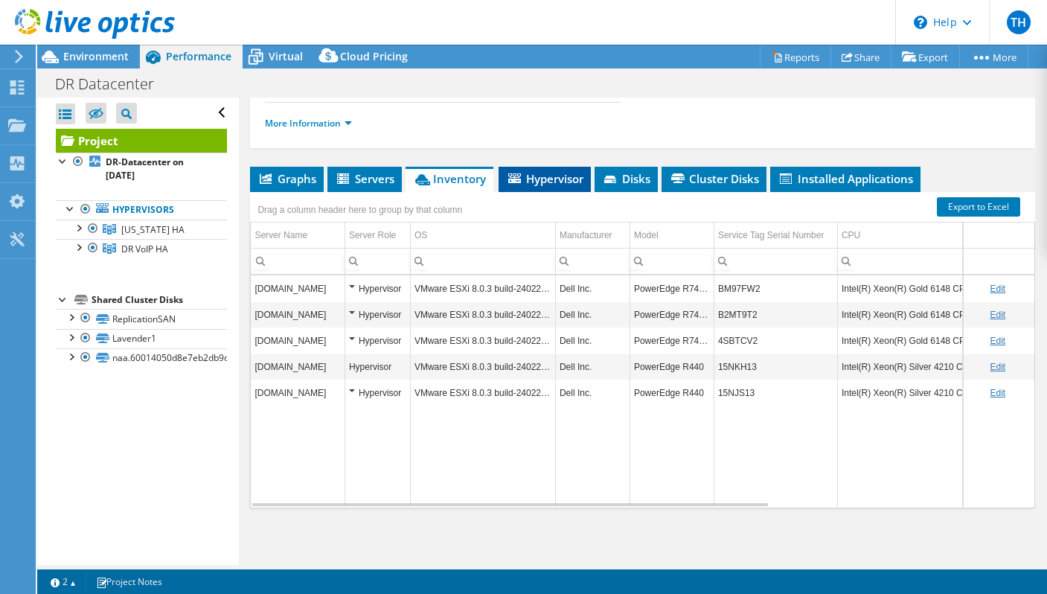
click at [549, 173] on span "Hypervisor" at bounding box center [544, 178] width 77 height 15
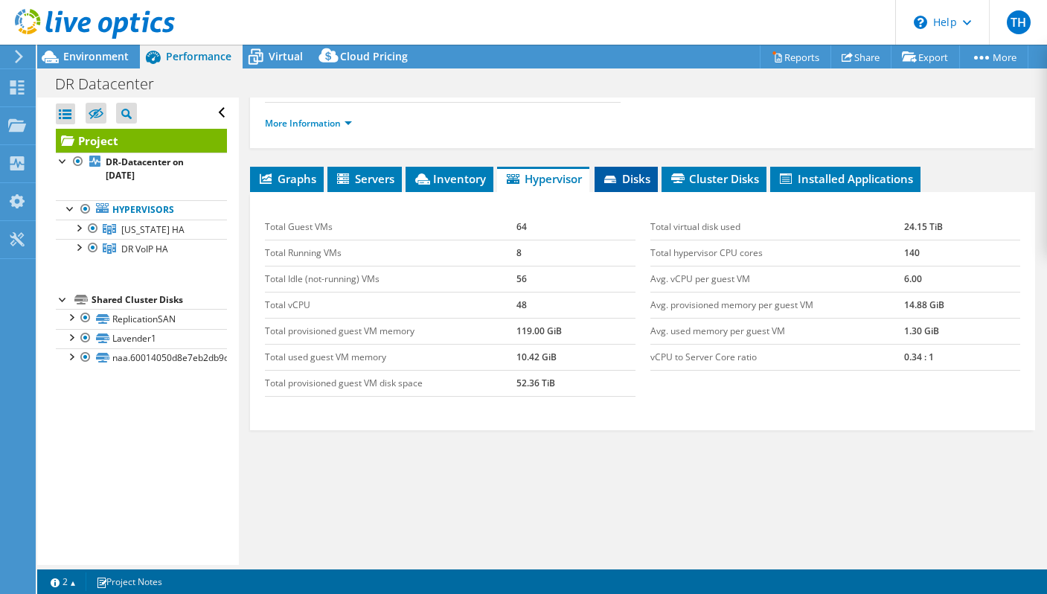
click at [634, 176] on span "Disks" at bounding box center [626, 178] width 48 height 15
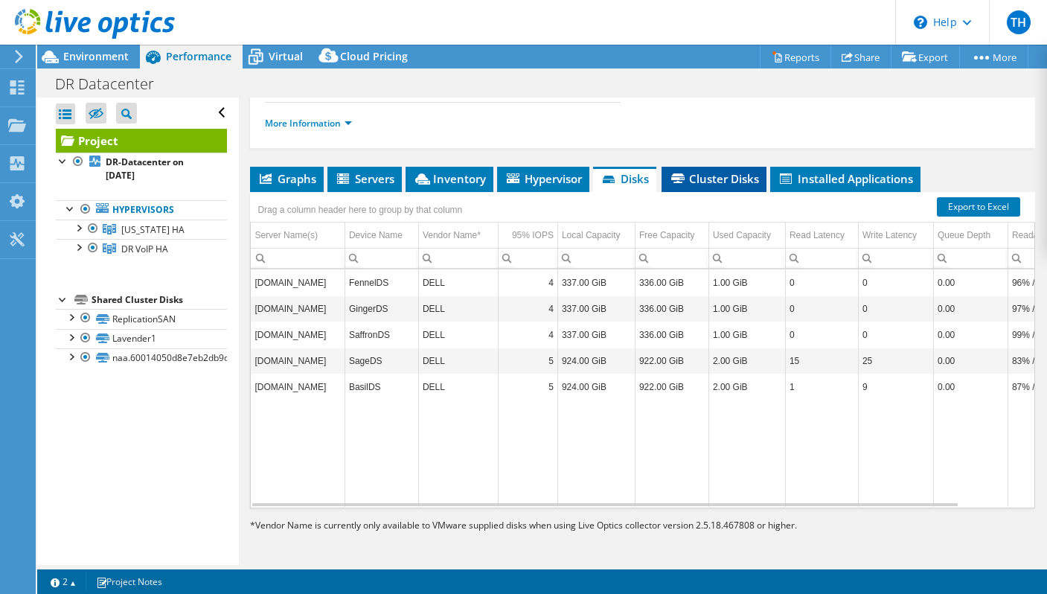
click at [734, 179] on span "Cluster Disks" at bounding box center [714, 178] width 90 height 15
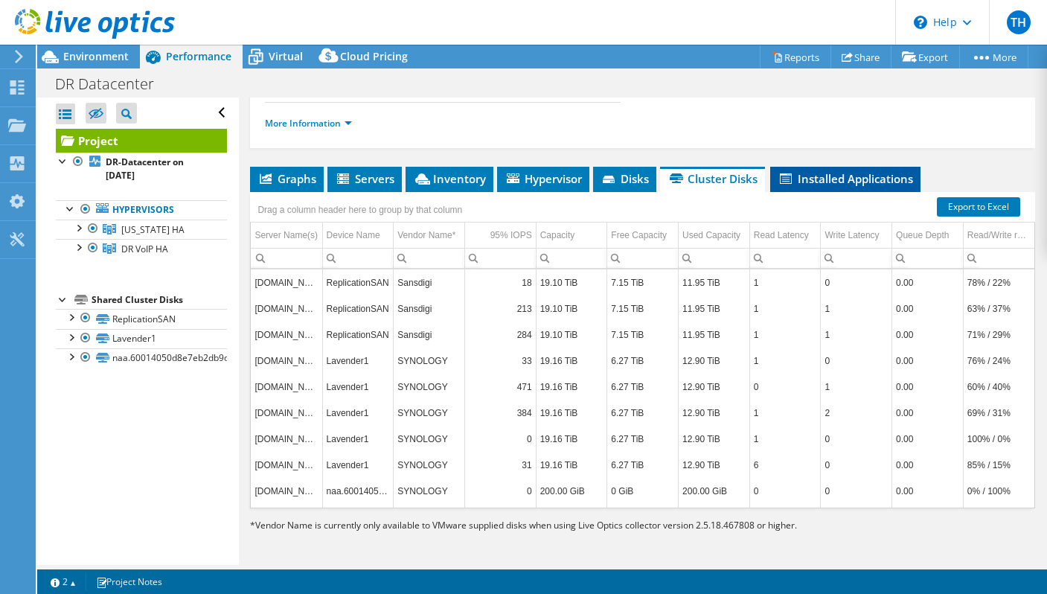
click at [864, 176] on span "Installed Applications" at bounding box center [845, 178] width 135 height 15
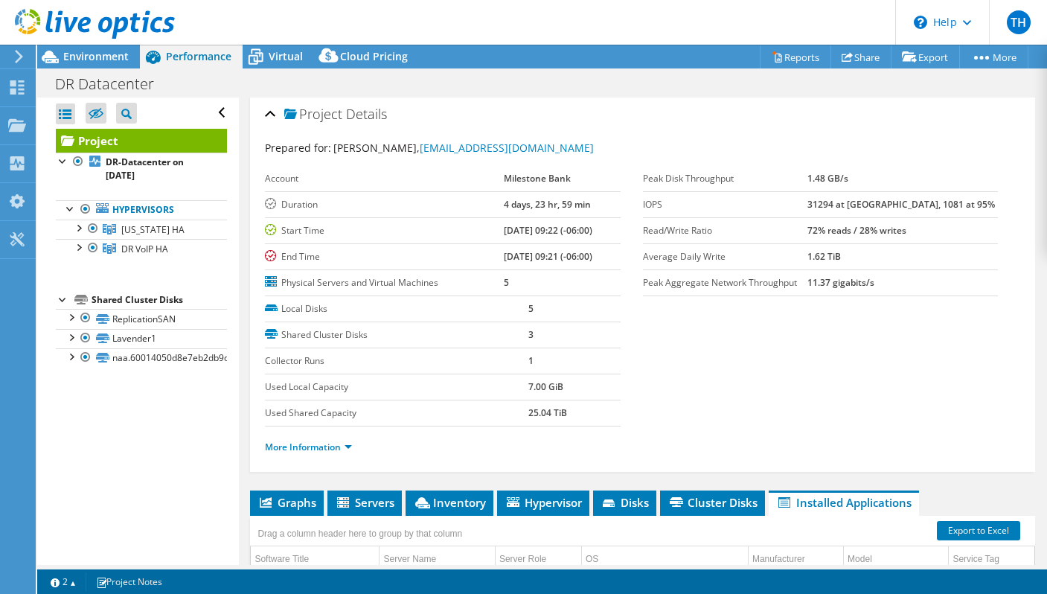
scroll to position [0, 0]
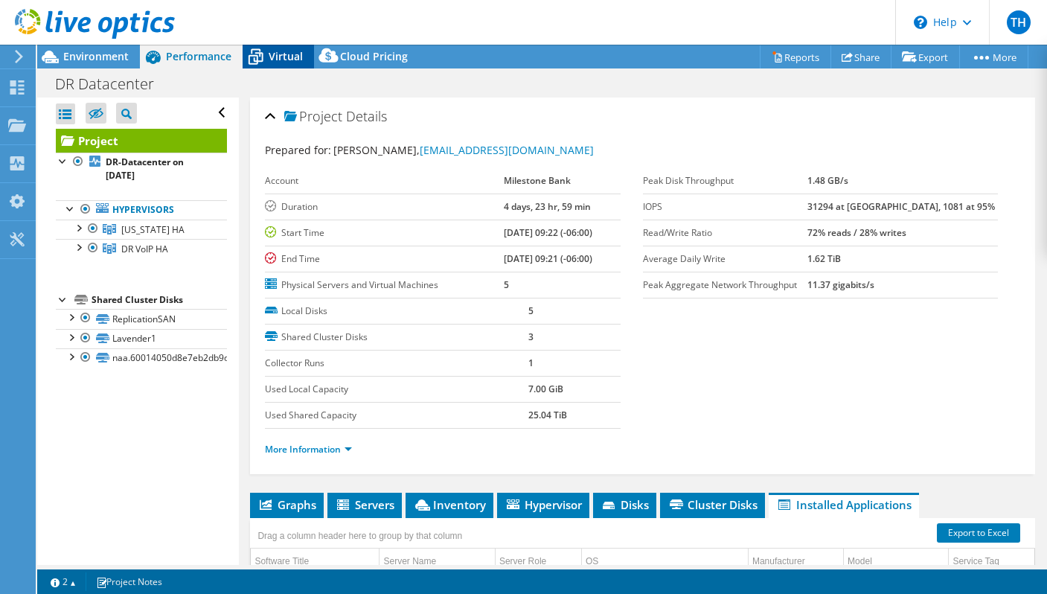
click at [283, 60] on span "Virtual" at bounding box center [286, 56] width 34 height 14
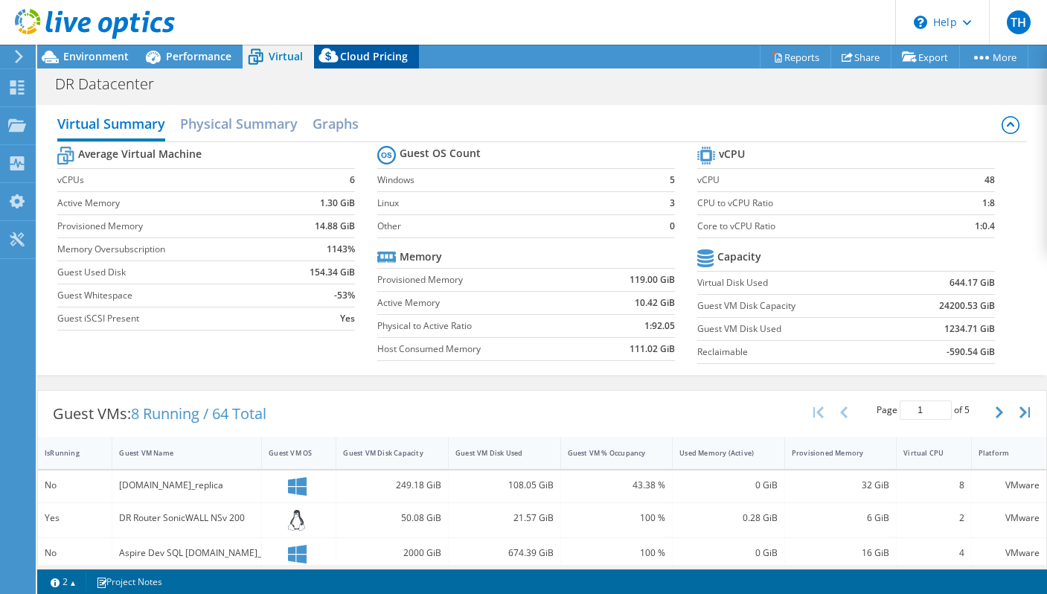
click at [378, 52] on span "Cloud Pricing" at bounding box center [374, 56] width 68 height 14
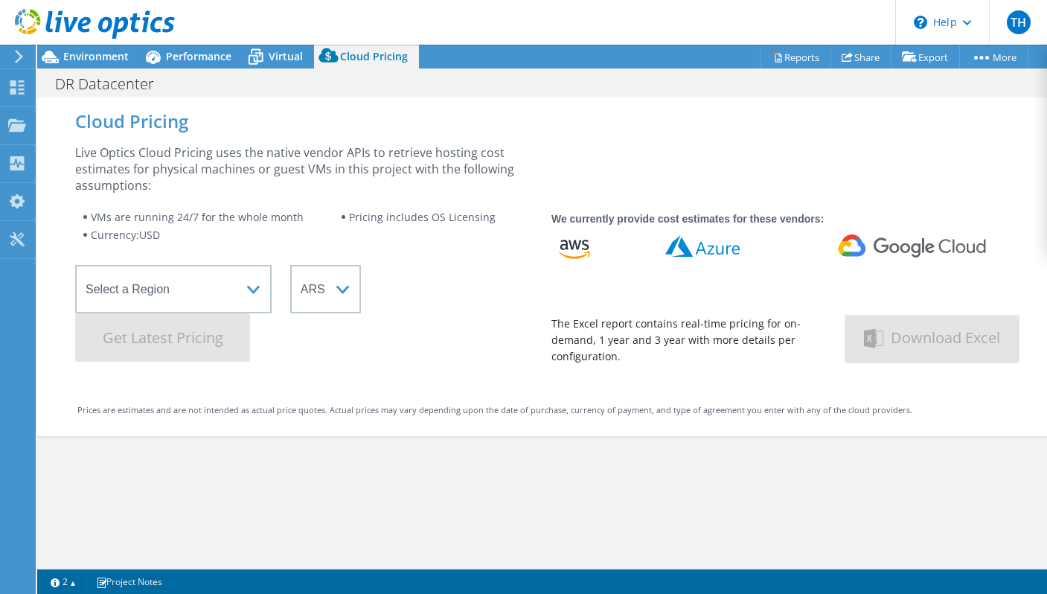
scroll to position [74, 0]
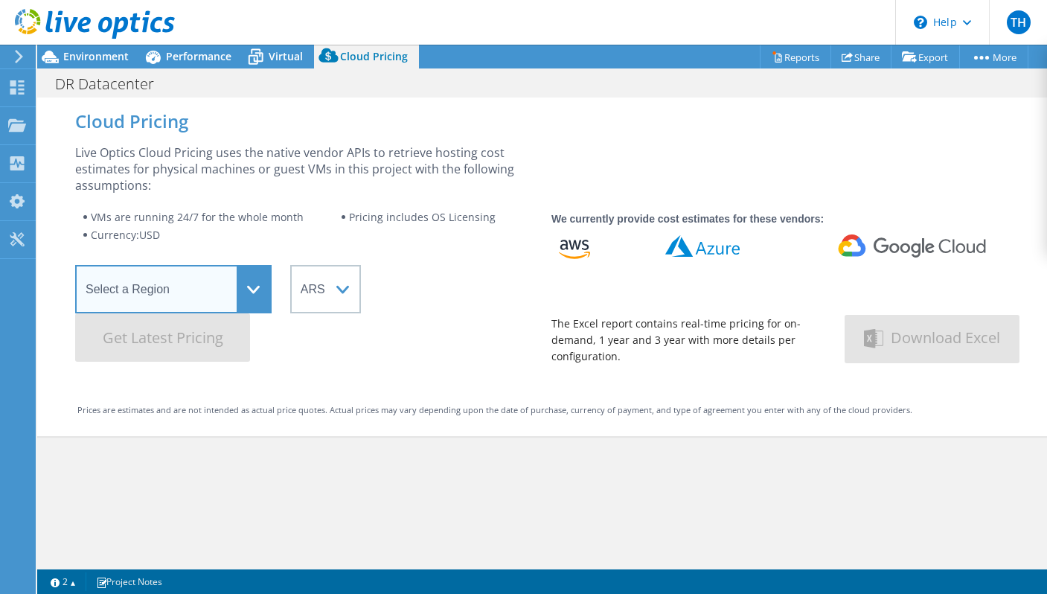
click at [267, 292] on select "Select a Region [GEOGRAPHIC_DATA] ([GEOGRAPHIC_DATA]) [GEOGRAPHIC_DATA] ([GEOGR…" at bounding box center [173, 289] width 196 height 48
click at [263, 288] on select "Select a Region [GEOGRAPHIC_DATA] ([GEOGRAPHIC_DATA]) [GEOGRAPHIC_DATA] ([GEOGR…" at bounding box center [173, 289] width 196 height 48
select select "USWest"
click at [75, 265] on select "Select a Region [GEOGRAPHIC_DATA] ([GEOGRAPHIC_DATA]) [GEOGRAPHIC_DATA] ([GEOGR…" at bounding box center [173, 289] width 196 height 48
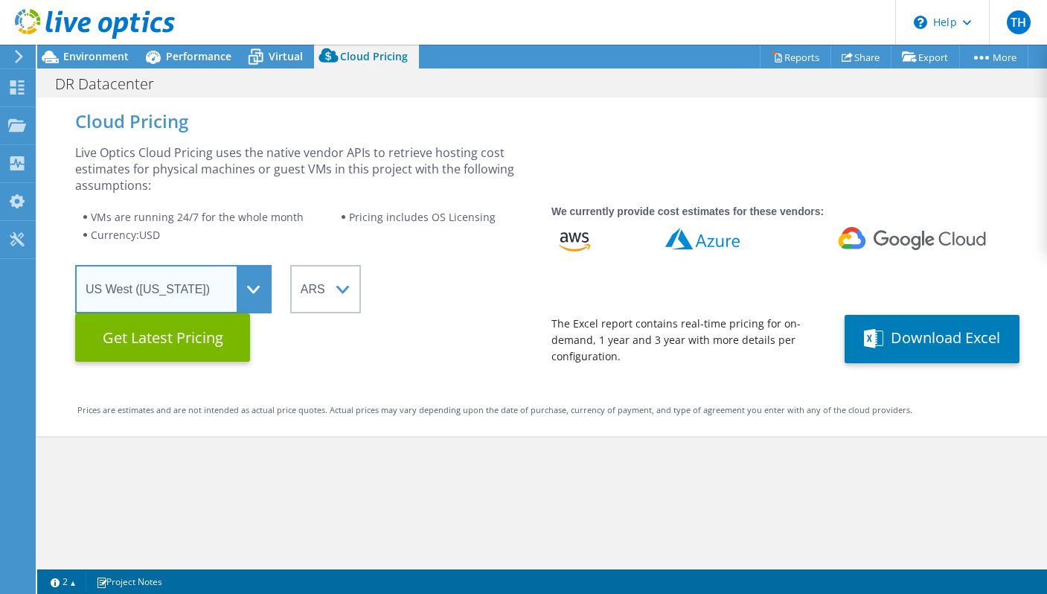
scroll to position [326, 0]
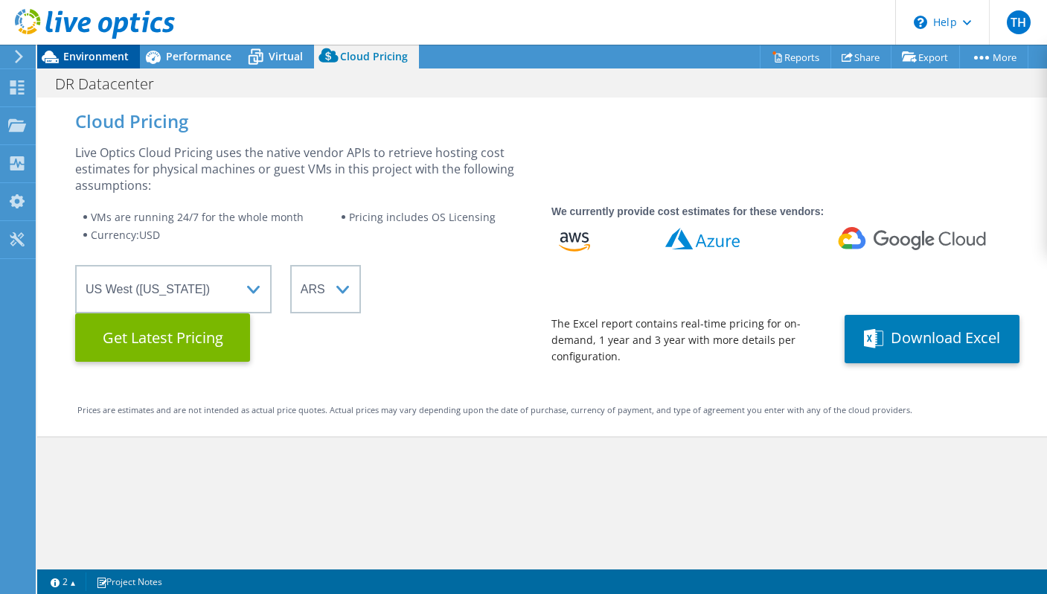
click at [86, 57] on span "Environment" at bounding box center [95, 56] width 65 height 14
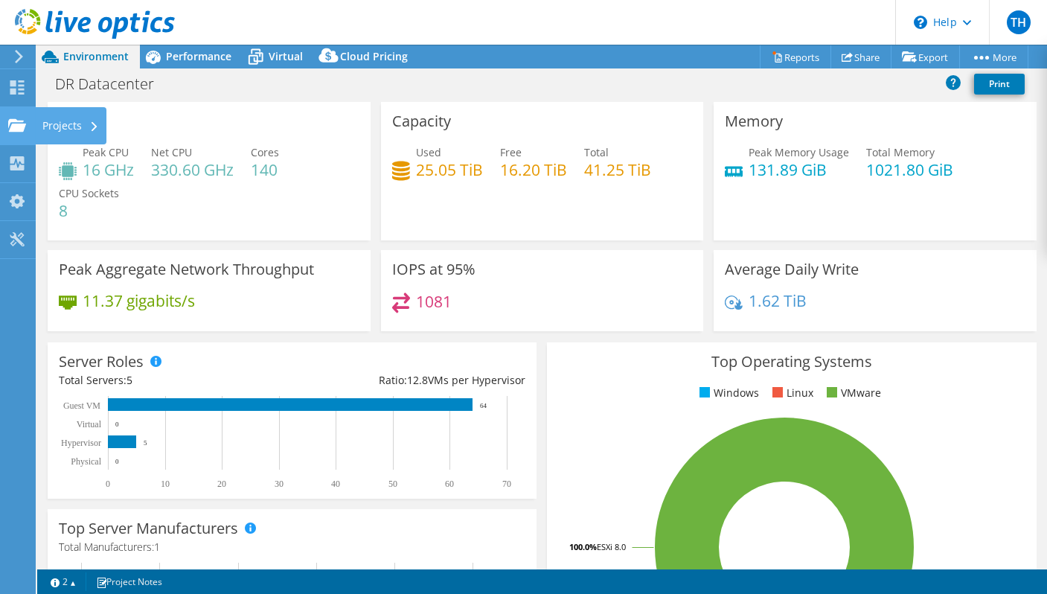
click at [77, 125] on div "Projects" at bounding box center [70, 125] width 71 height 37
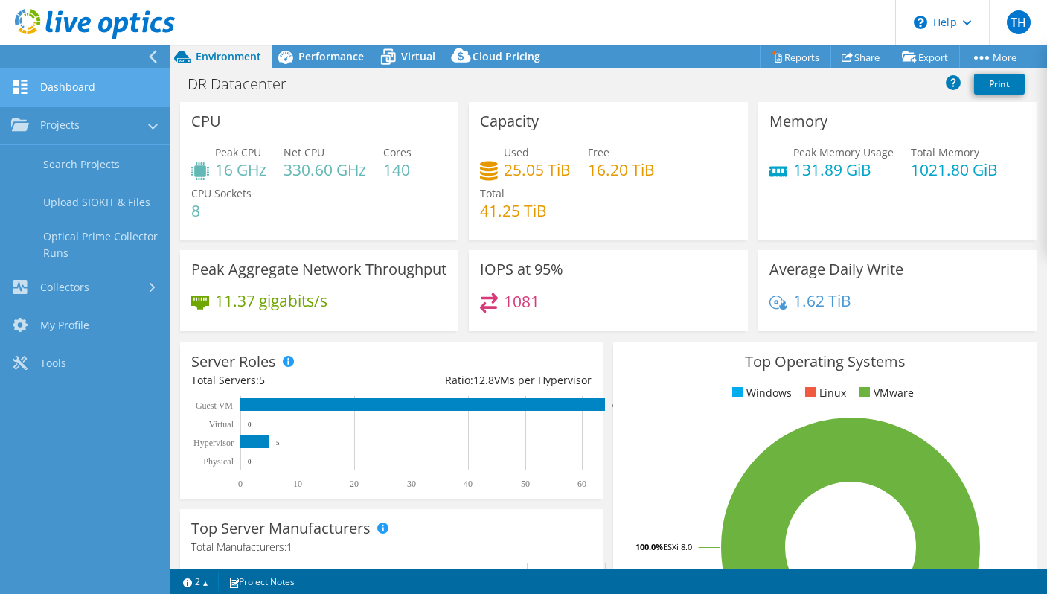
click at [75, 89] on link "Dashboard" at bounding box center [85, 88] width 170 height 38
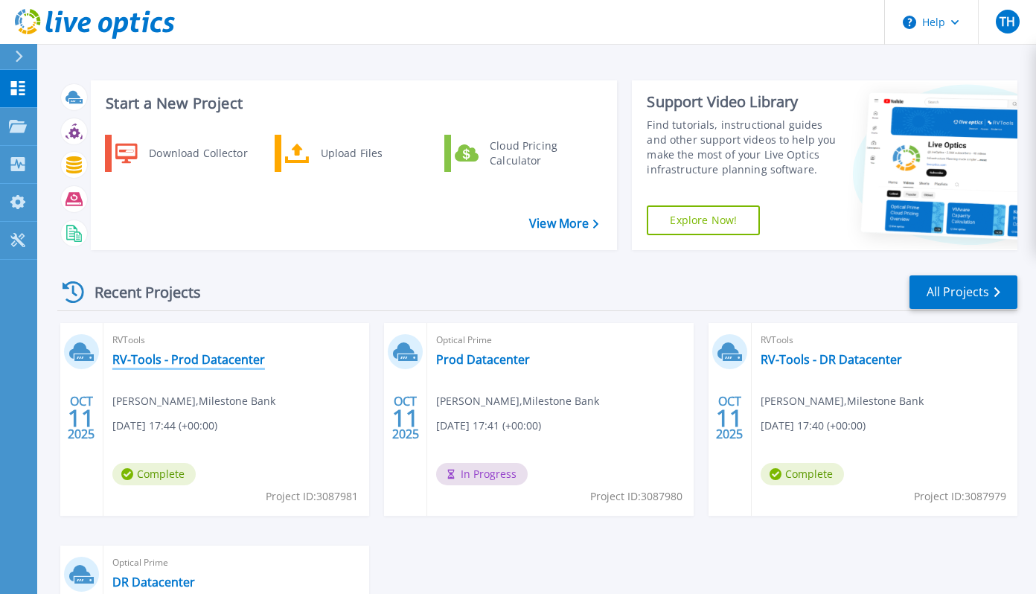
click at [179, 359] on link "RV-Tools - Prod Datacenter" at bounding box center [188, 359] width 153 height 15
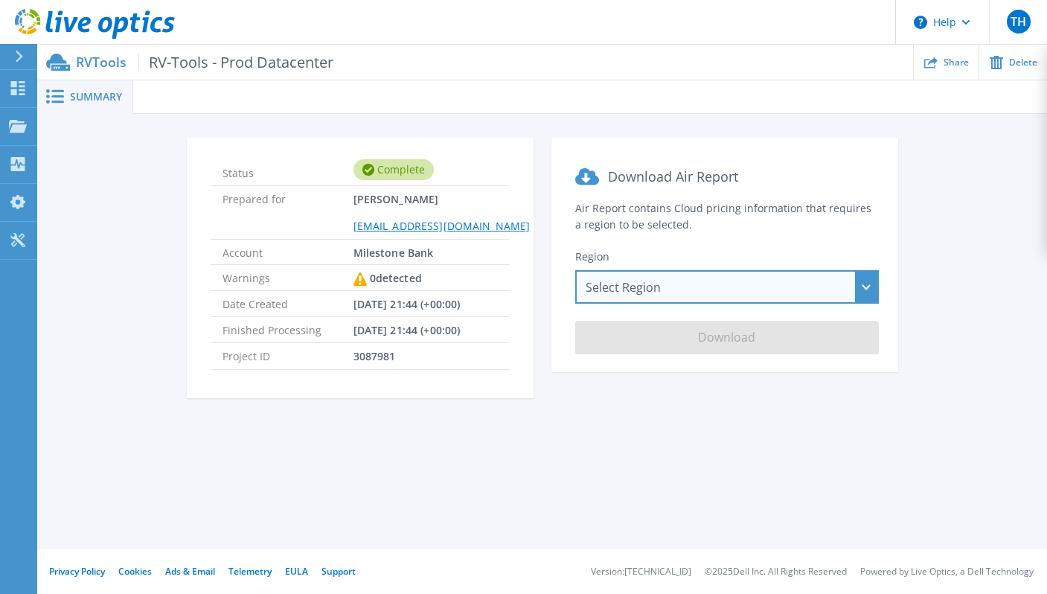
click at [862, 275] on div "Select Region Asia Pacific (Hong Kong) Asia Pacific (Mumbai) Asia Pacific (Seou…" at bounding box center [727, 286] width 304 height 33
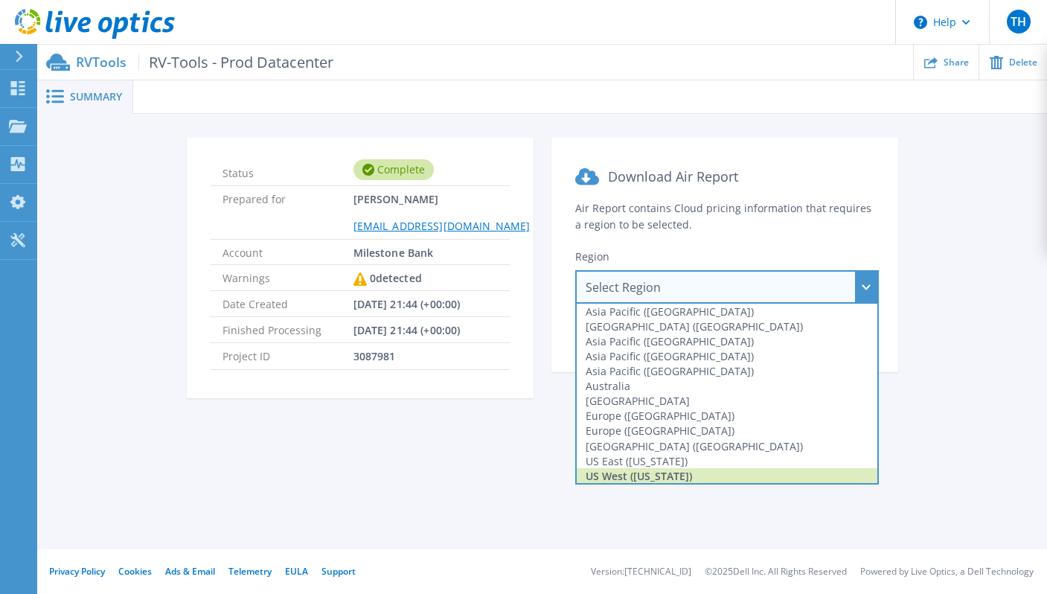
click at [708, 472] on div "US West (California)" at bounding box center [727, 475] width 301 height 15
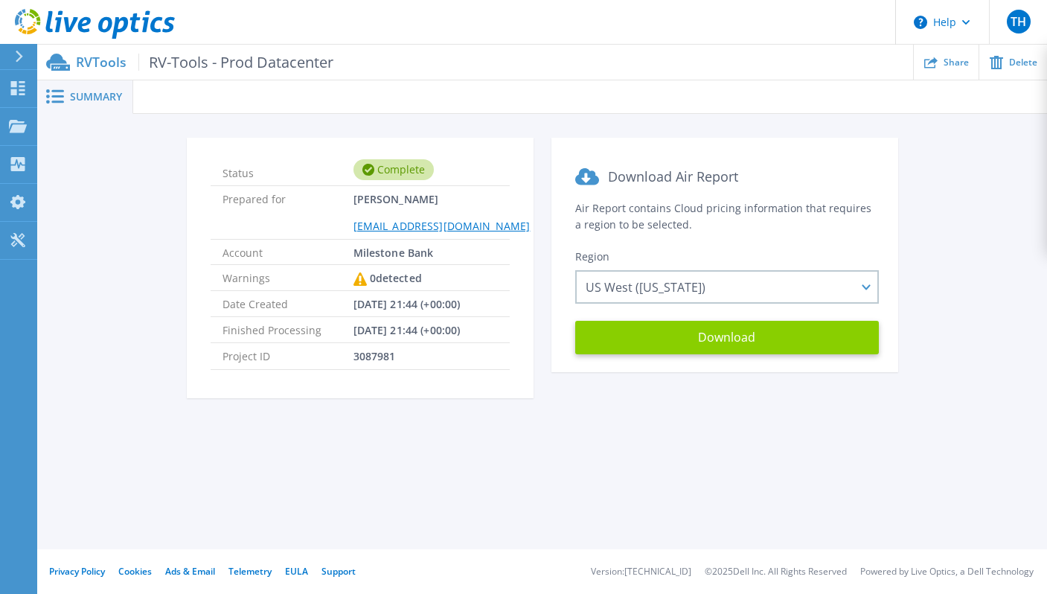
click at [722, 344] on button "Download" at bounding box center [727, 337] width 304 height 33
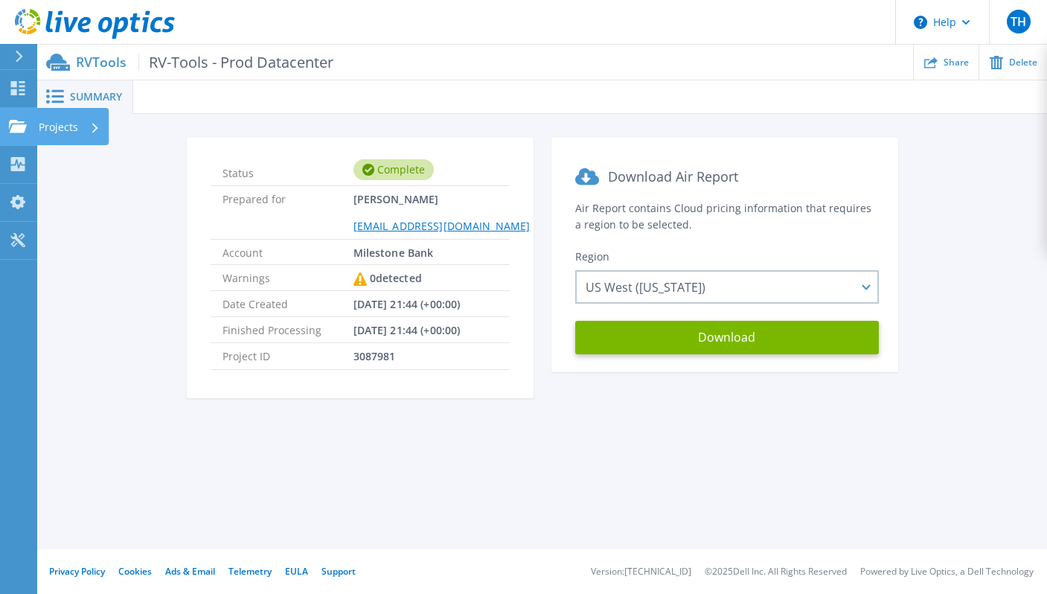
click at [65, 125] on p "Projects" at bounding box center [58, 127] width 39 height 39
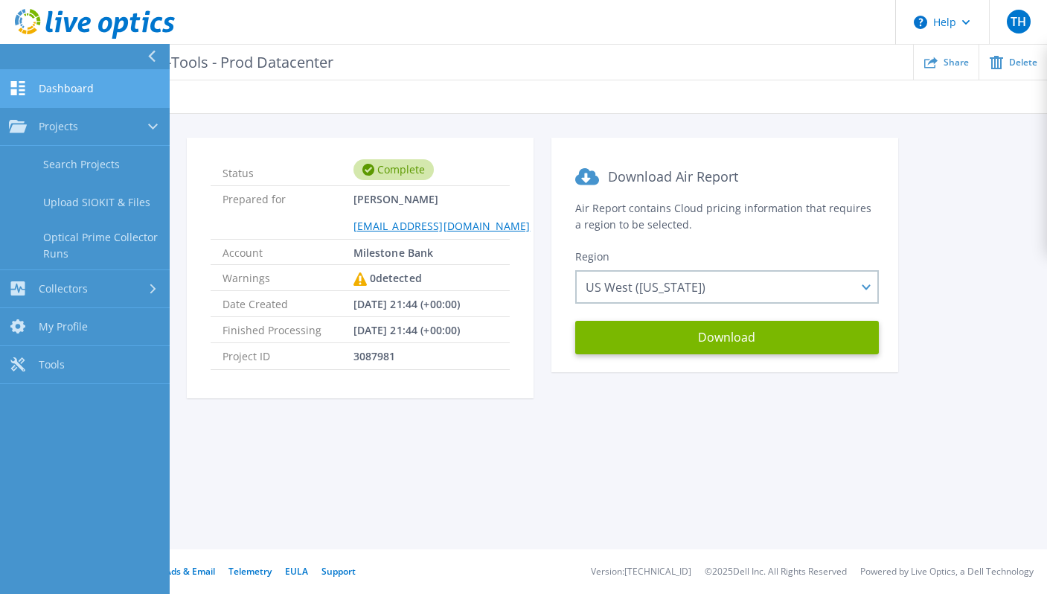
click at [65, 86] on span "Dashboard" at bounding box center [66, 88] width 55 height 13
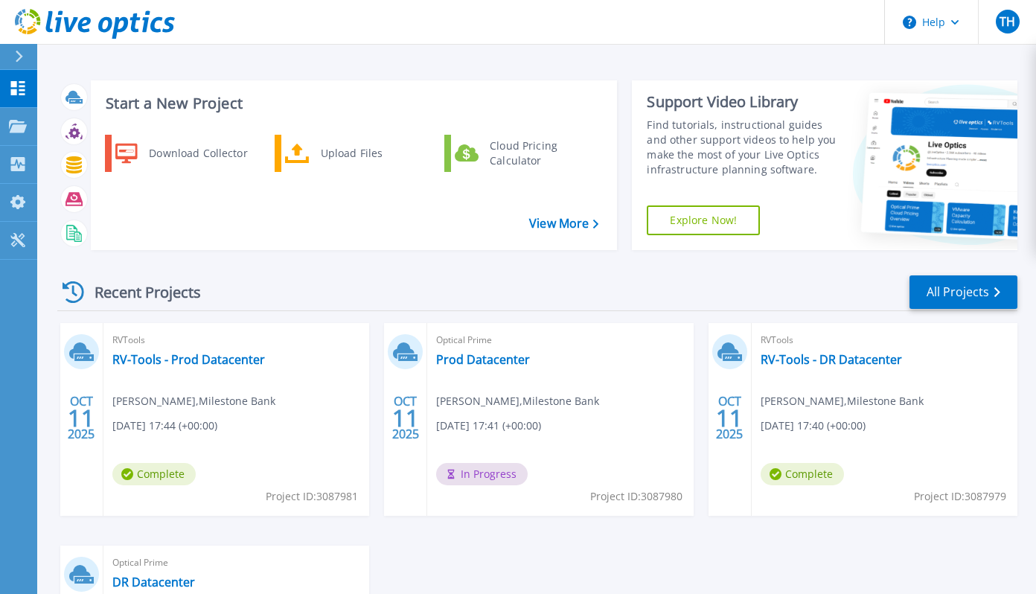
click at [560, 54] on div "Start a New Project Download Collector Upload Files Cloud Pricing Calculator Vi…" at bounding box center [536, 390] width 999 height 780
click at [493, 362] on link "Prod Datacenter" at bounding box center [483, 359] width 94 height 15
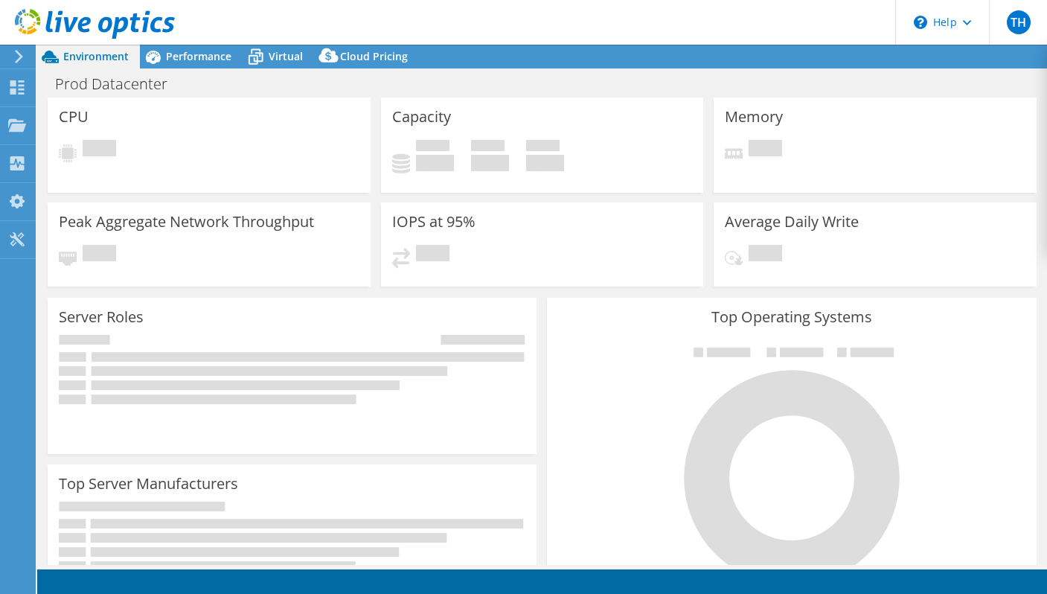
select select "USD"
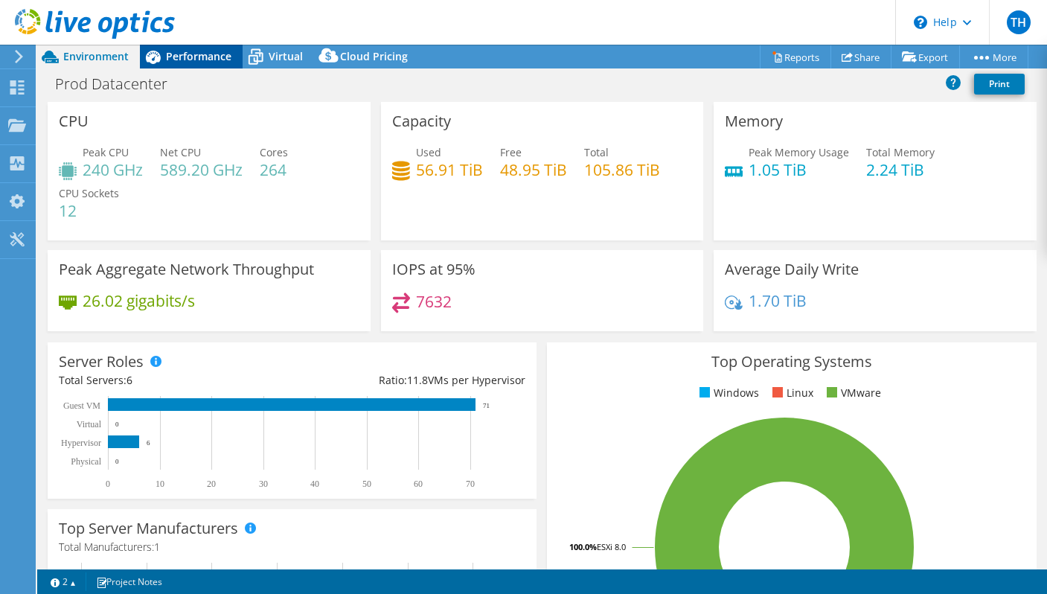
click at [200, 55] on span "Performance" at bounding box center [198, 56] width 65 height 14
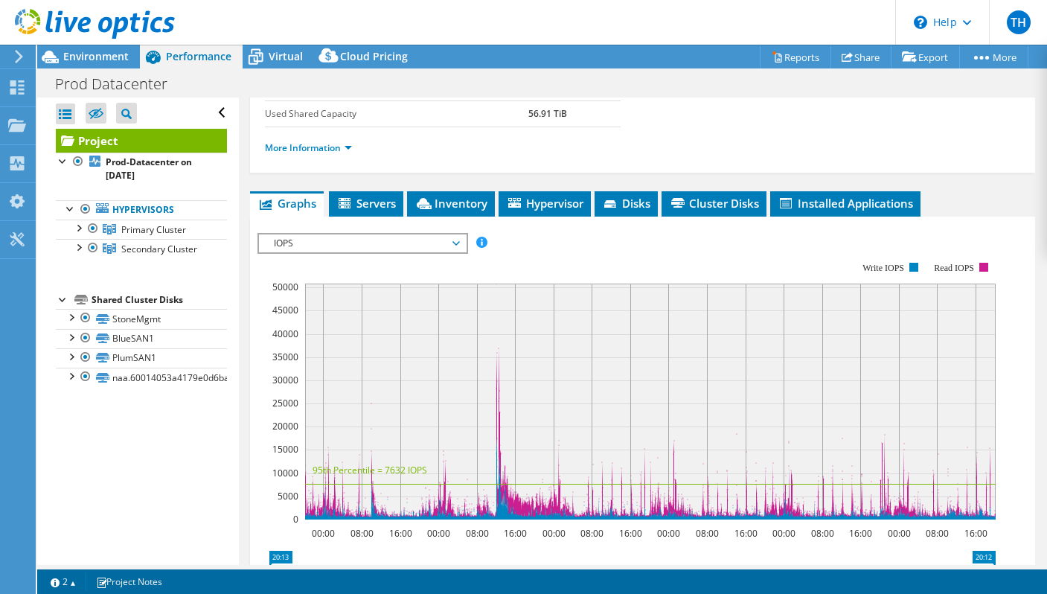
scroll to position [283, 0]
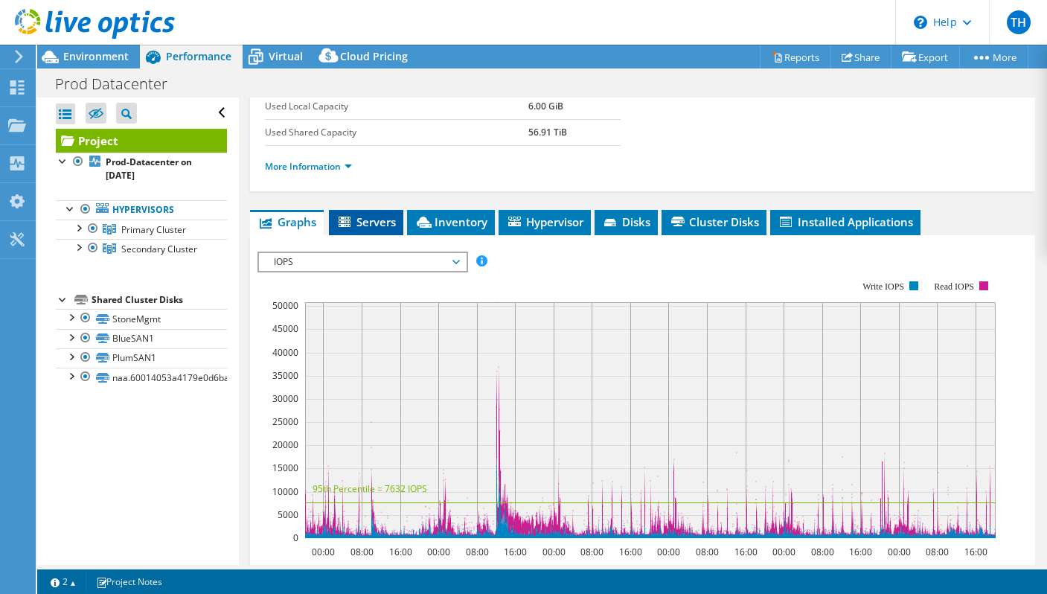
click at [375, 225] on span "Servers" at bounding box center [366, 221] width 60 height 15
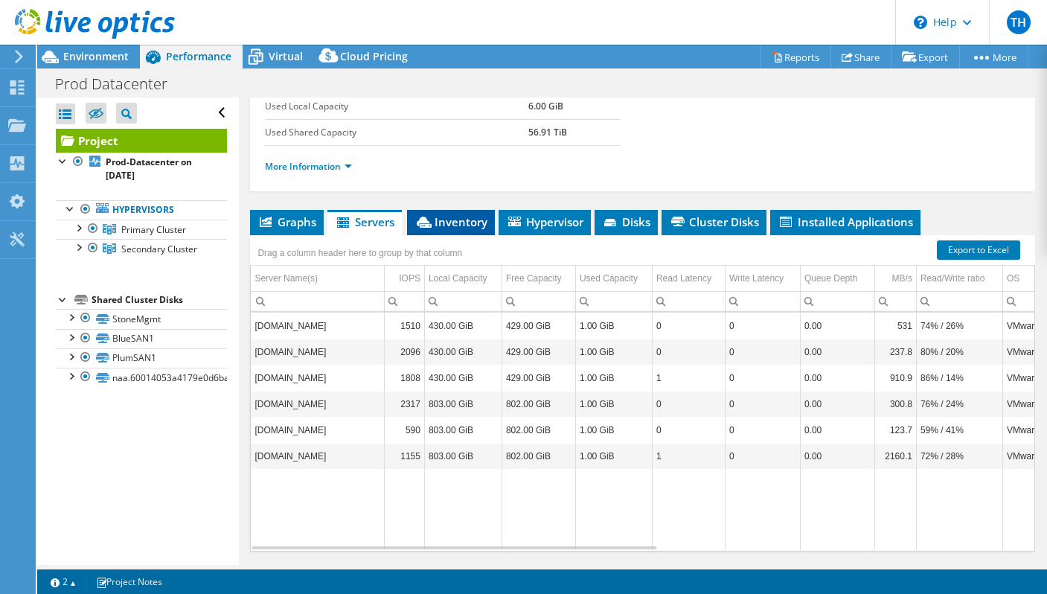
click at [461, 221] on span "Inventory" at bounding box center [450, 221] width 73 height 15
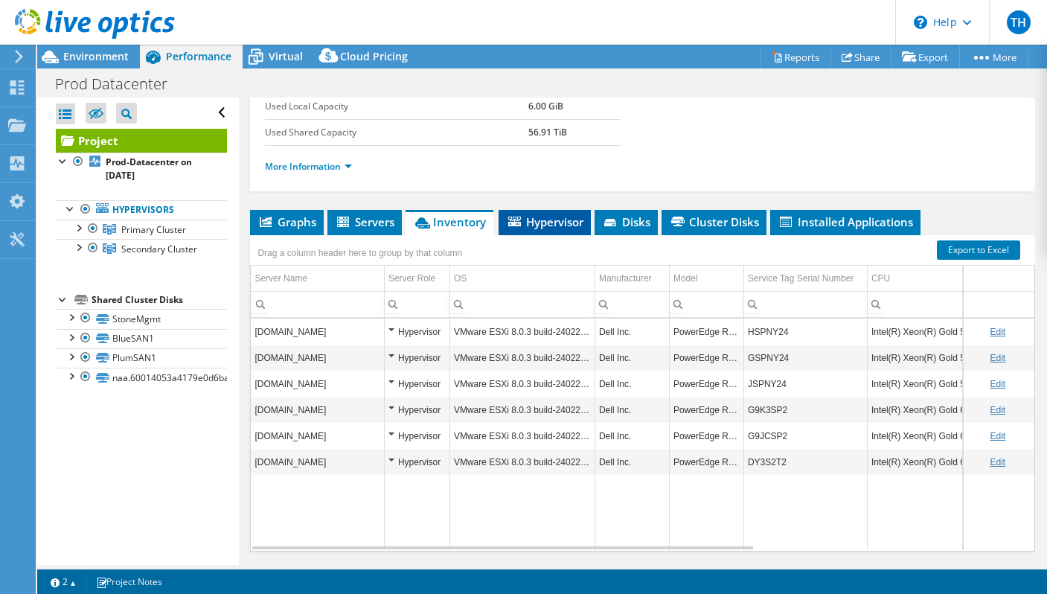
click at [550, 221] on span "Hypervisor" at bounding box center [544, 221] width 77 height 15
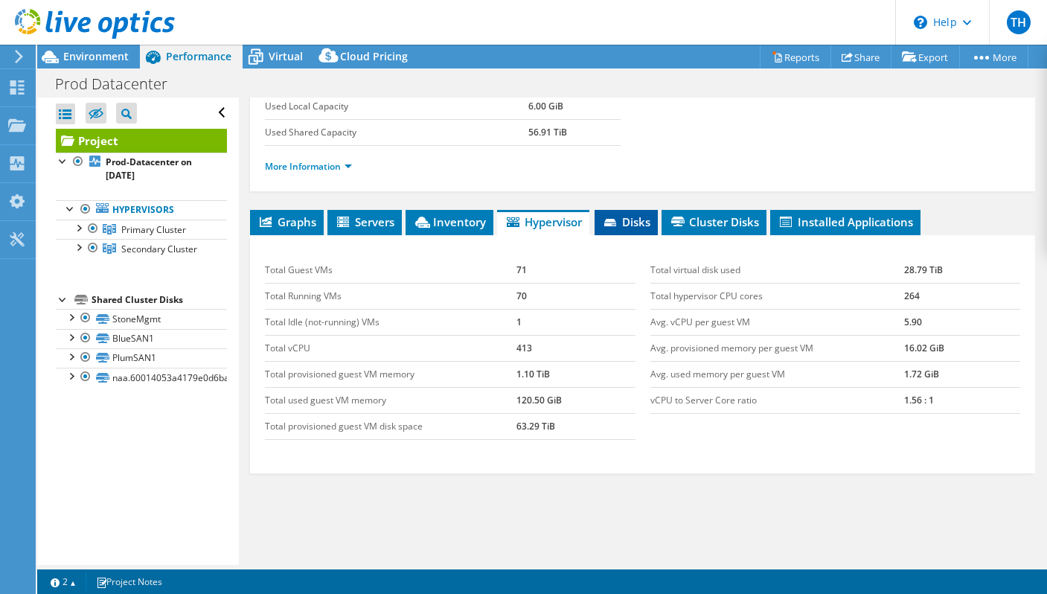
click at [635, 218] on span "Disks" at bounding box center [626, 221] width 48 height 15
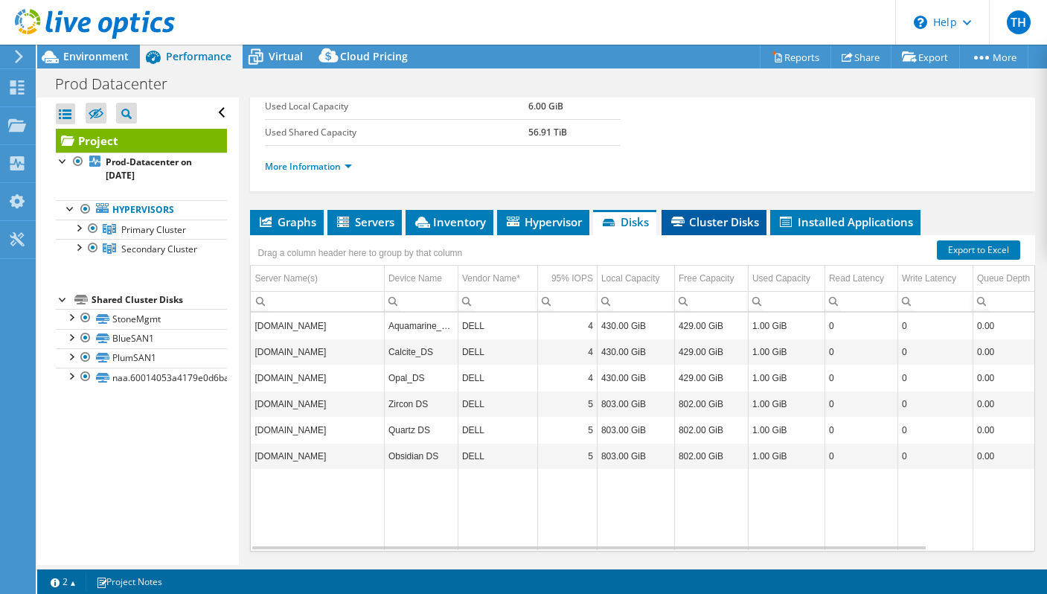
click at [708, 217] on span "Cluster Disks" at bounding box center [714, 221] width 90 height 15
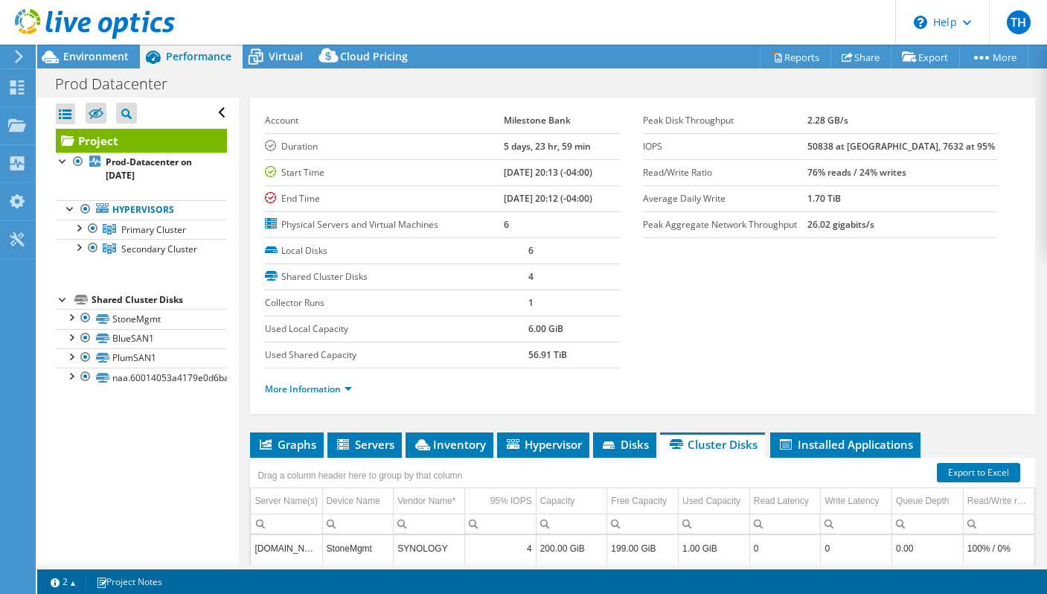
scroll to position [60, 0]
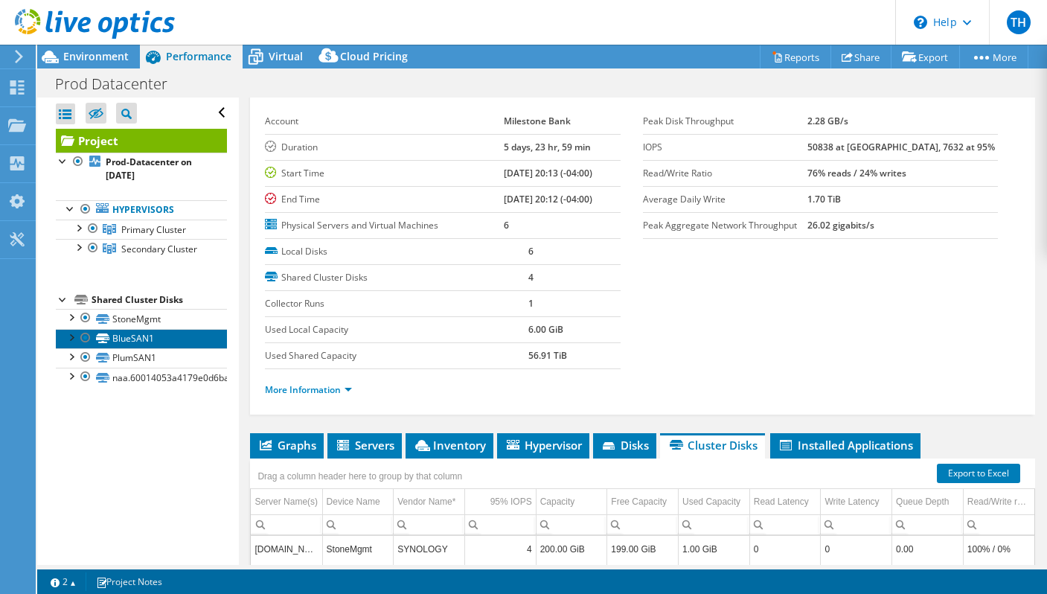
click at [138, 331] on link "BlueSAN1" at bounding box center [141, 338] width 171 height 19
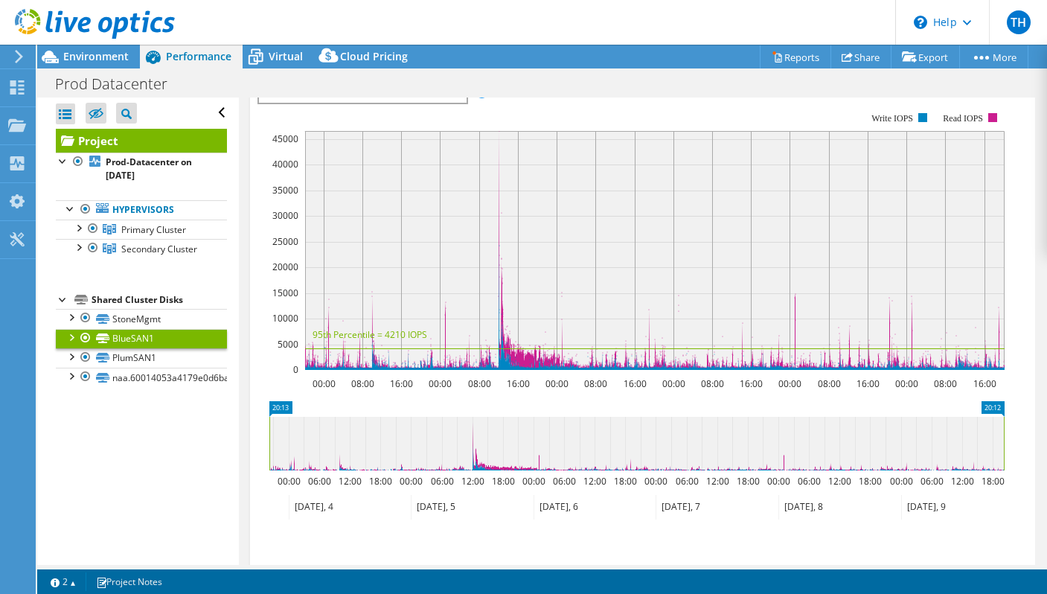
scroll to position [283, 0]
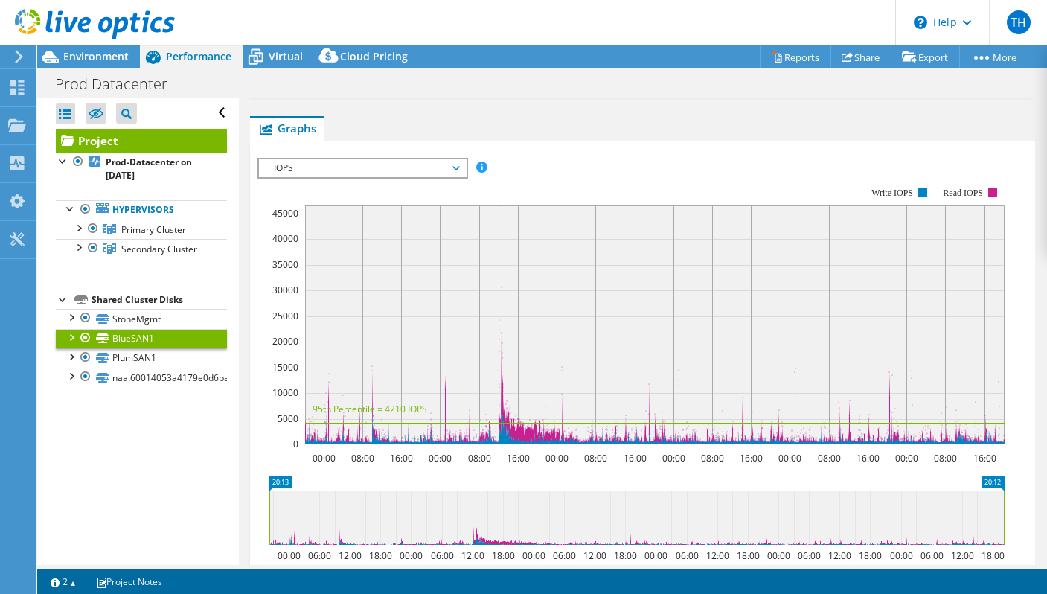
click at [433, 163] on span "IOPS" at bounding box center [361, 168] width 191 height 18
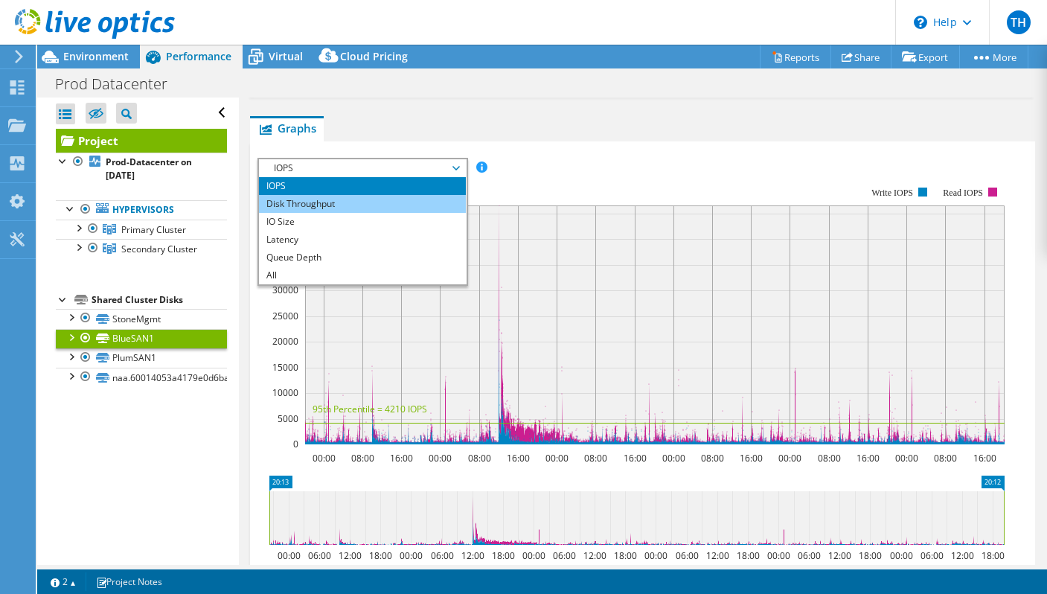
click at [376, 202] on li "Disk Throughput" at bounding box center [362, 204] width 206 height 18
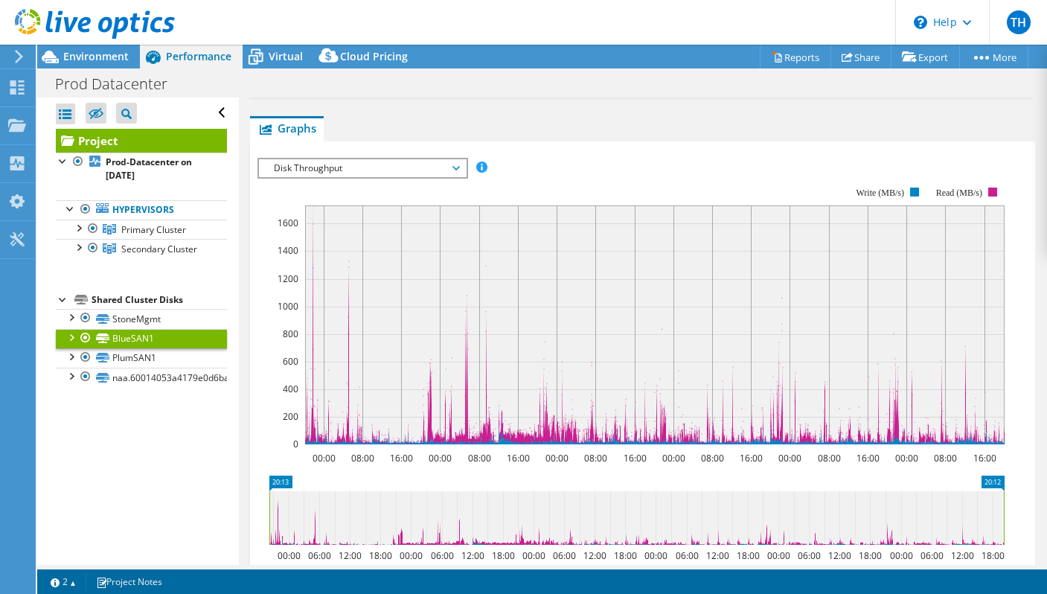
click at [396, 175] on span "Disk Throughput" at bounding box center [361, 168] width 191 height 18
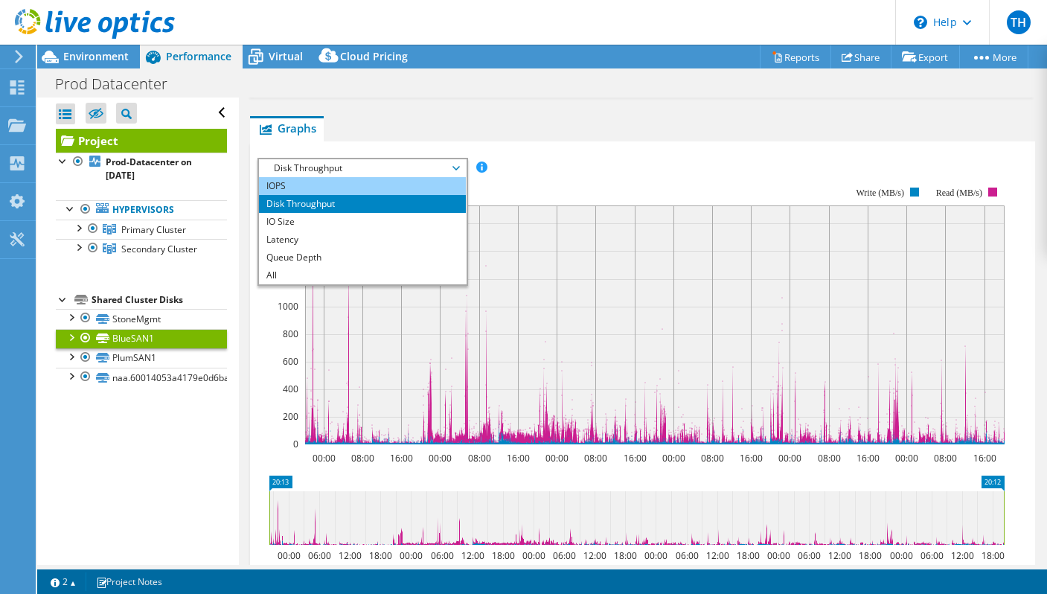
click at [341, 183] on li "IOPS" at bounding box center [362, 186] width 206 height 18
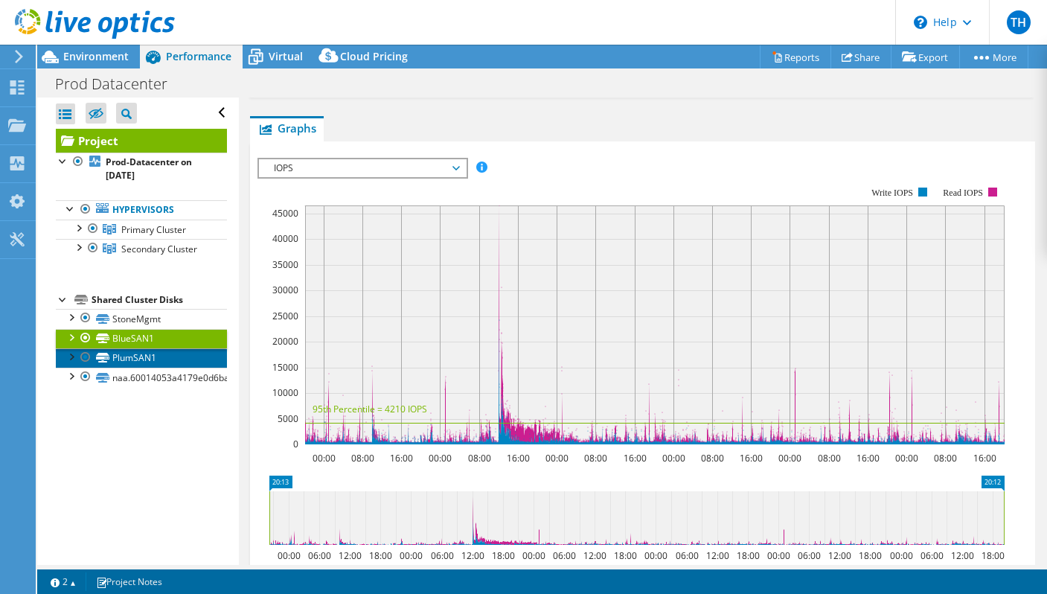
click at [135, 354] on link "PlumSAN1" at bounding box center [141, 357] width 171 height 19
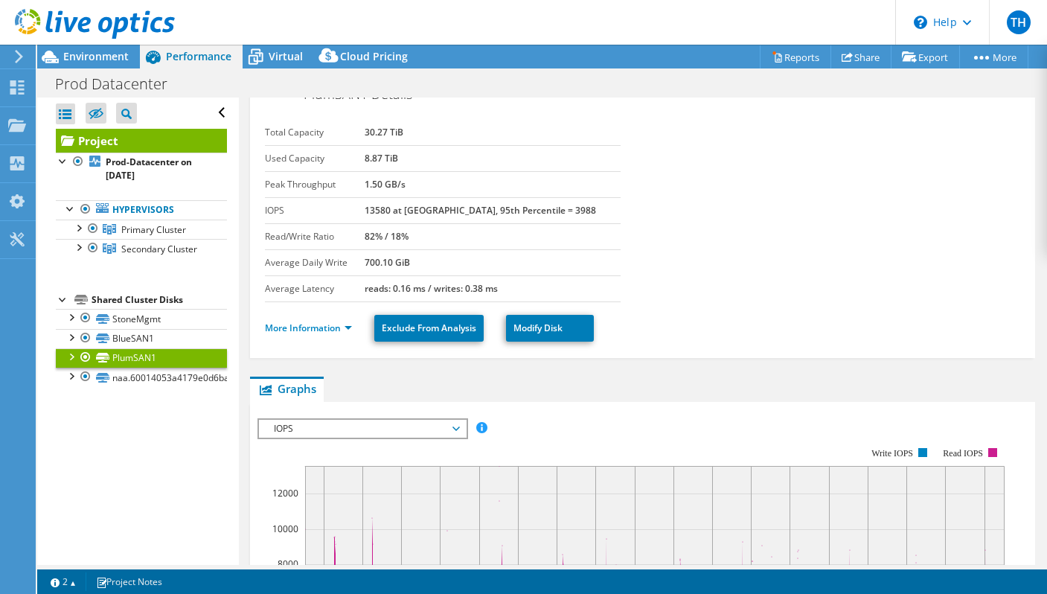
scroll to position [0, 0]
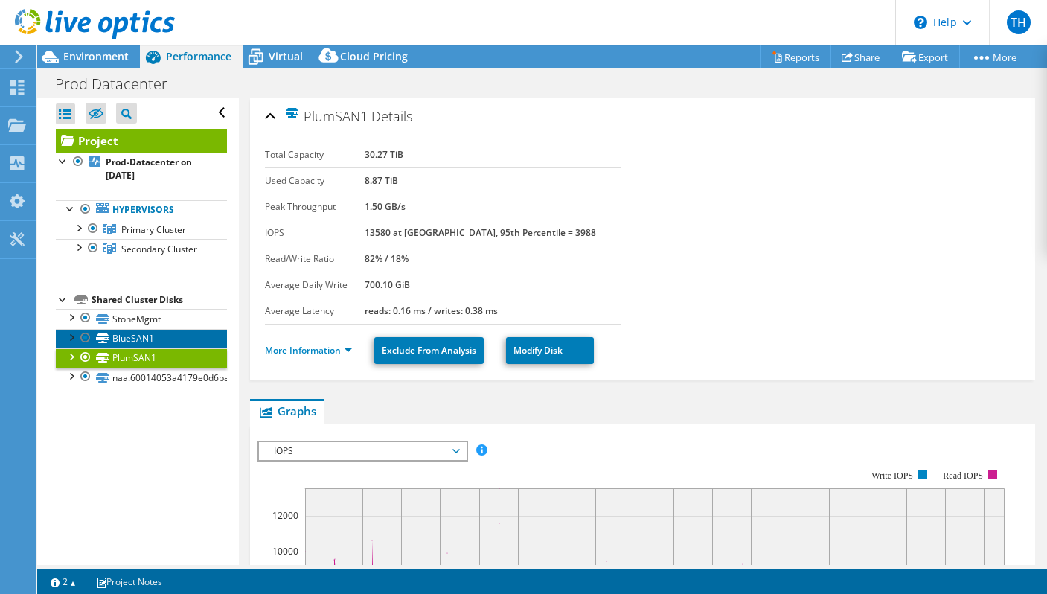
click at [121, 339] on link "BlueSAN1" at bounding box center [141, 338] width 171 height 19
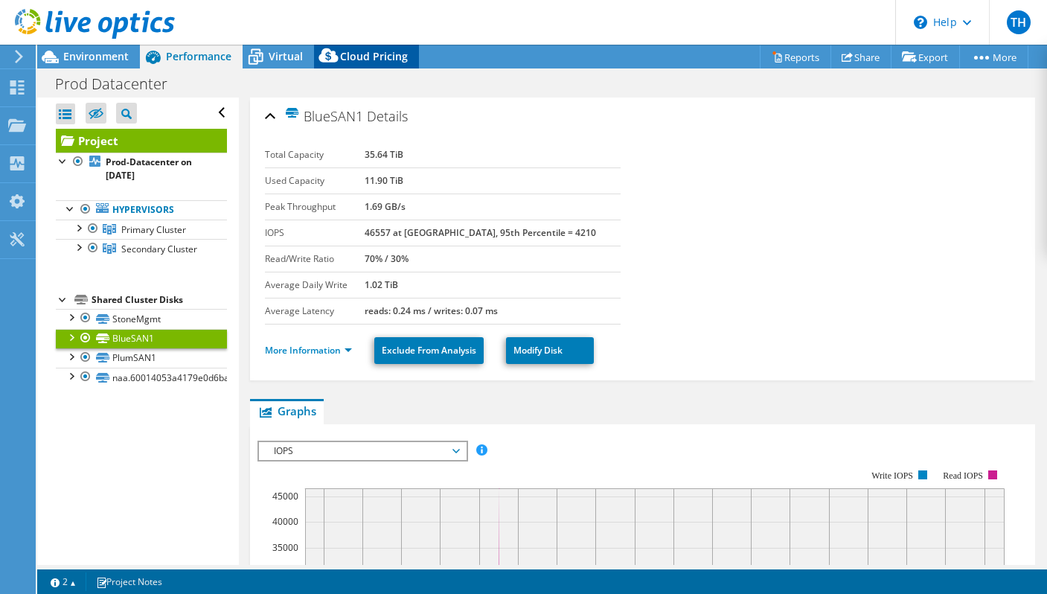
click at [372, 56] on span "Cloud Pricing" at bounding box center [374, 56] width 68 height 14
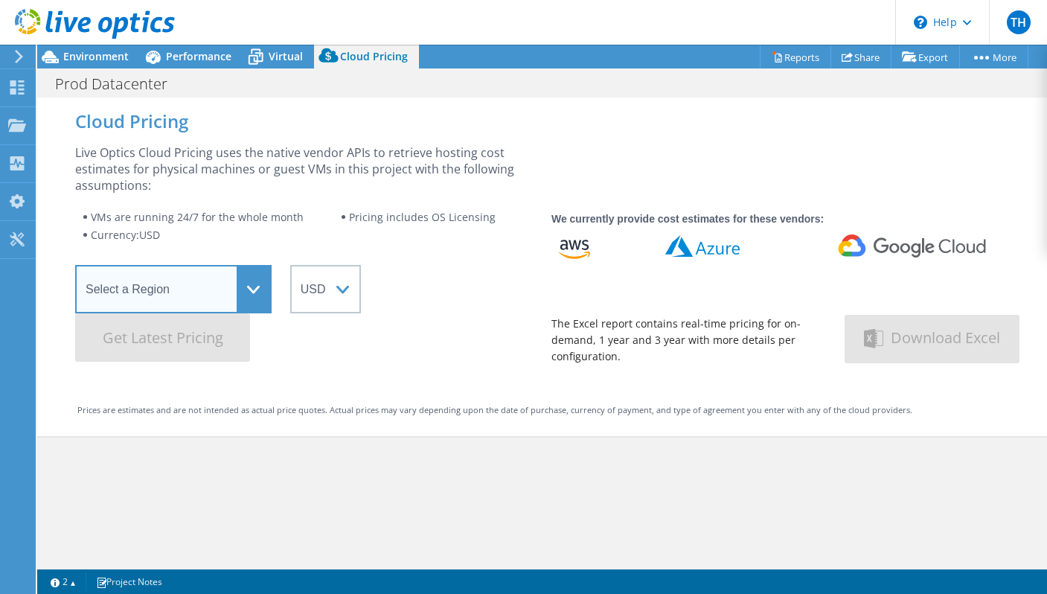
click at [254, 291] on select "Select a Region [GEOGRAPHIC_DATA] ([GEOGRAPHIC_DATA]) [GEOGRAPHIC_DATA] ([GEOGR…" at bounding box center [173, 289] width 196 height 48
select select "USWest"
click at [75, 265] on select "Select a Region [GEOGRAPHIC_DATA] ([GEOGRAPHIC_DATA]) [GEOGRAPHIC_DATA] ([GEOGR…" at bounding box center [173, 289] width 196 height 48
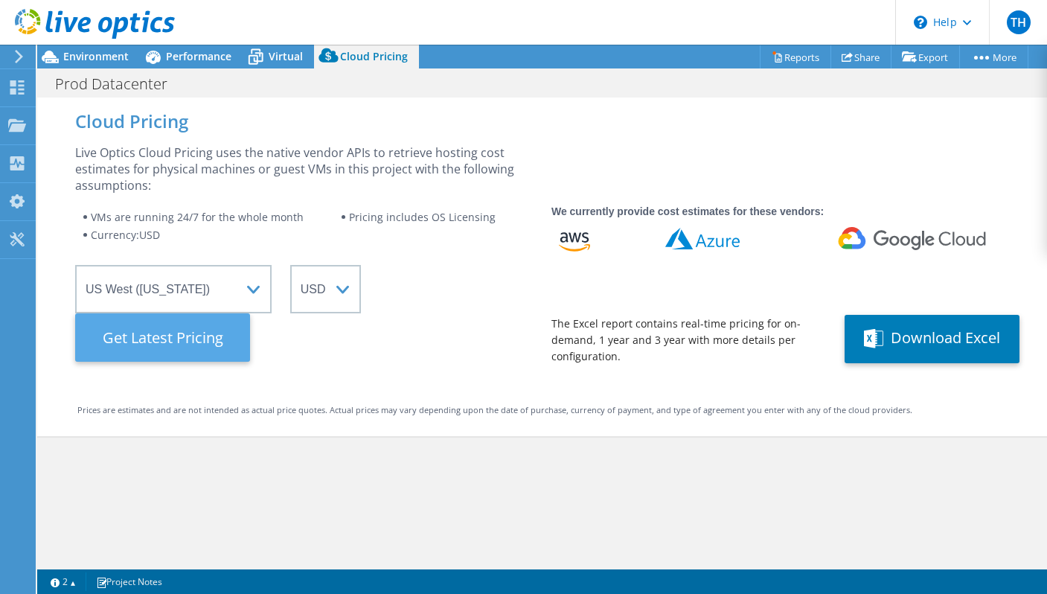
click at [176, 342] on Latest "Get Latest Pricing" at bounding box center [162, 337] width 175 height 48
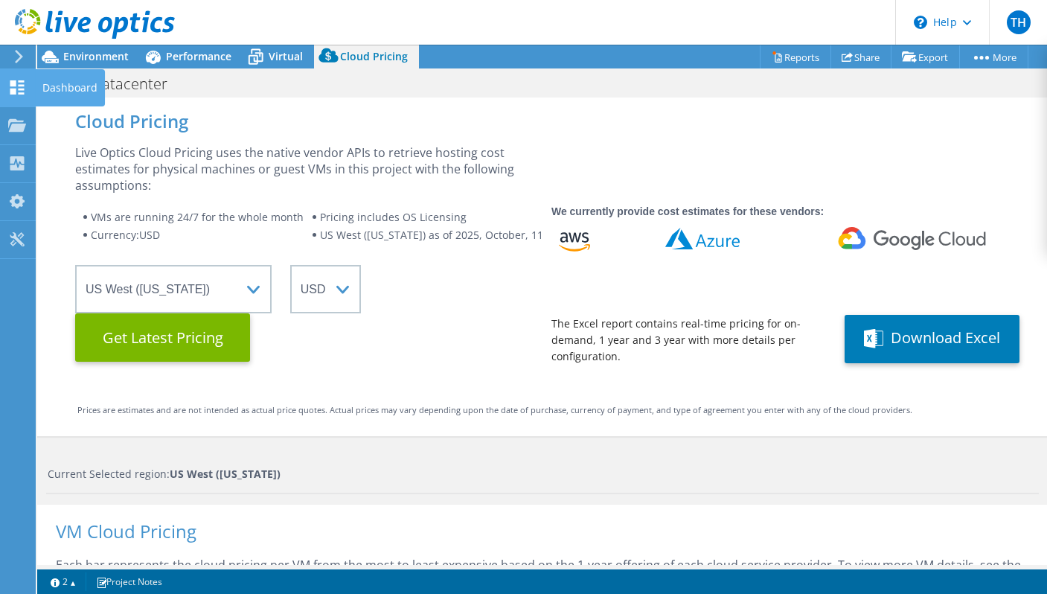
click at [45, 81] on div "Dashboard" at bounding box center [70, 87] width 70 height 37
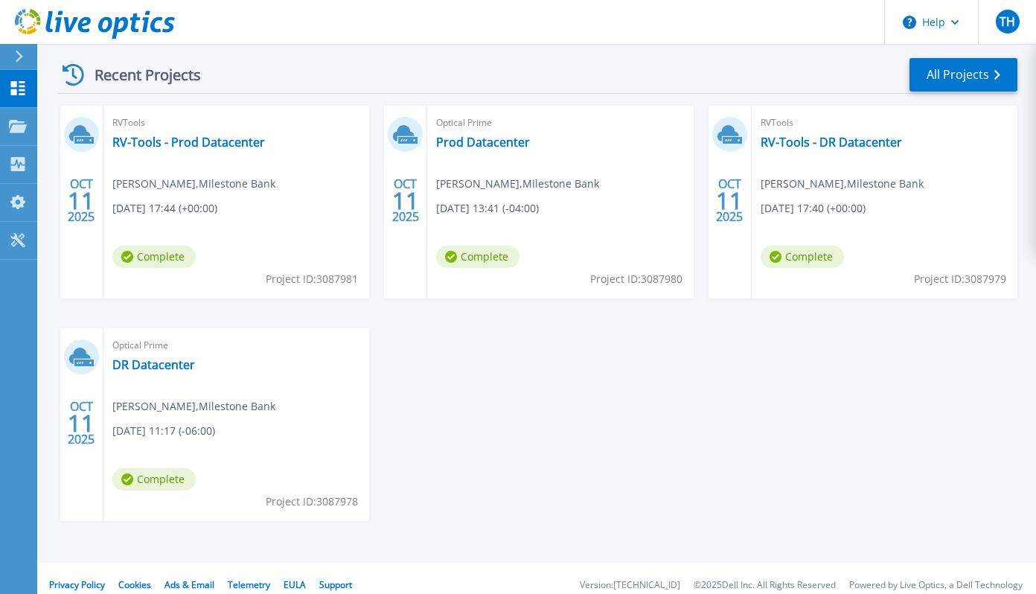
scroll to position [223, 0]
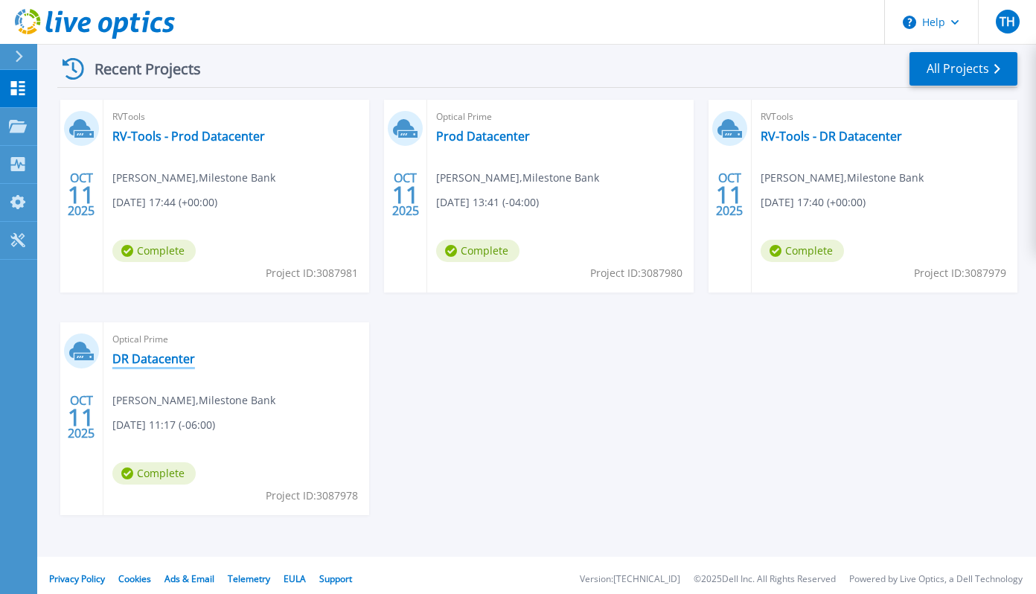
click at [155, 357] on link "DR Datacenter" at bounding box center [153, 358] width 83 height 15
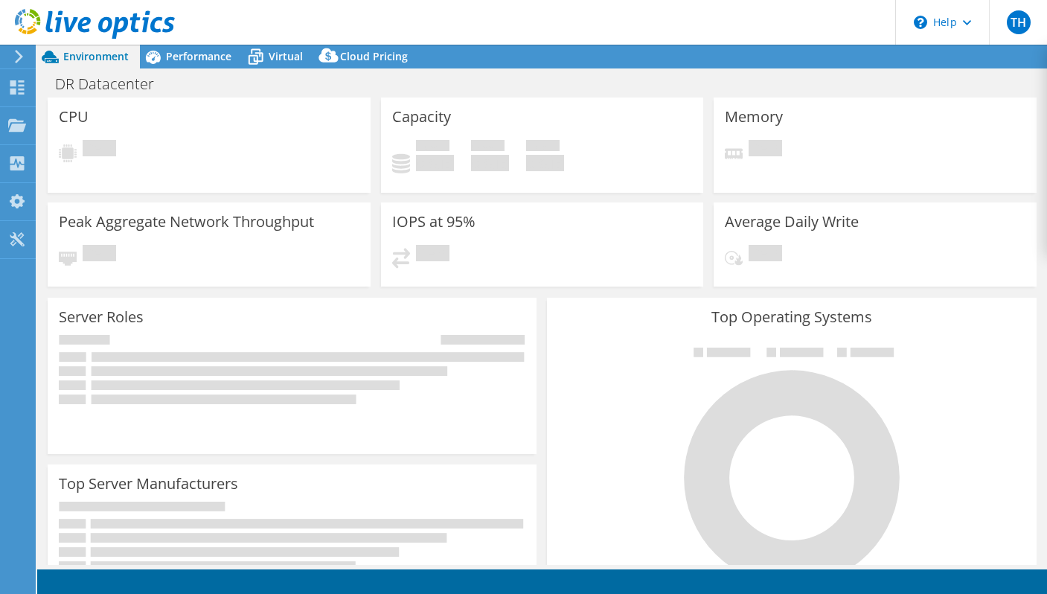
select select "USD"
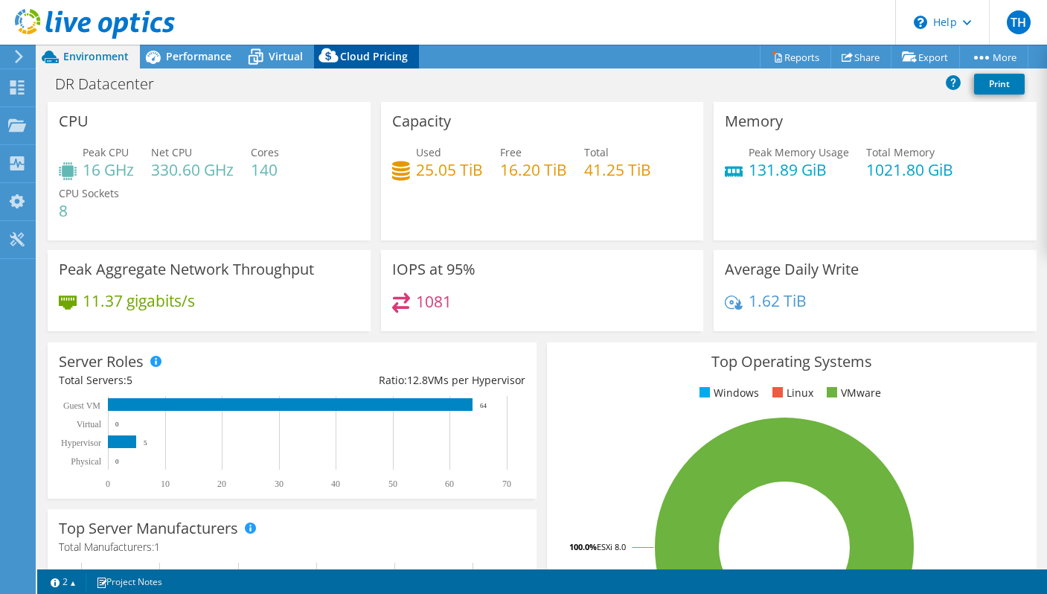
click at [371, 60] on span "Cloud Pricing" at bounding box center [374, 56] width 68 height 14
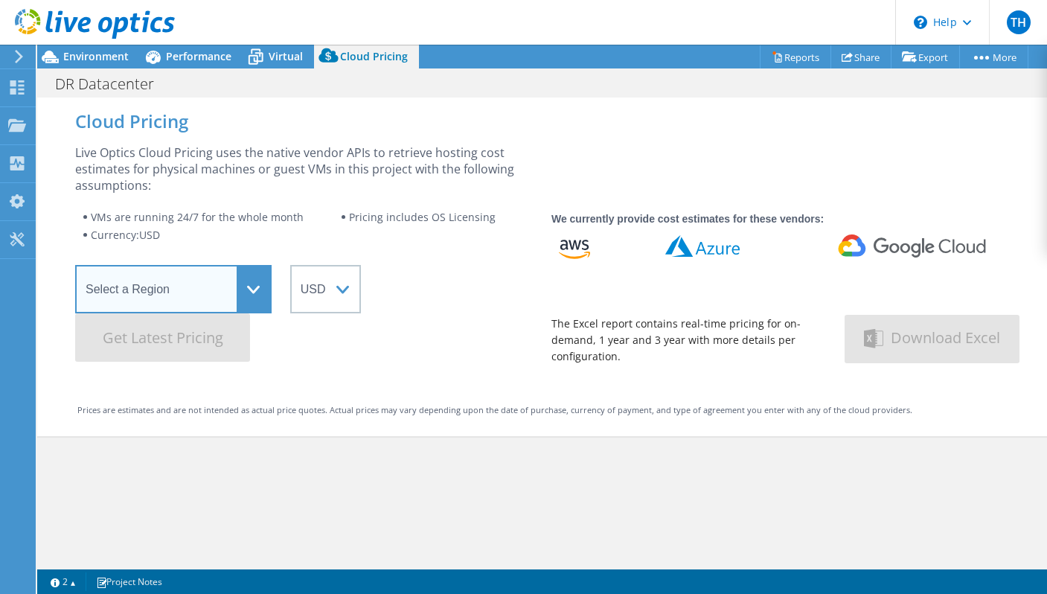
click at [245, 277] on select "Select a Region [GEOGRAPHIC_DATA] ([GEOGRAPHIC_DATA]) [GEOGRAPHIC_DATA] ([GEOGR…" at bounding box center [173, 289] width 196 height 48
select select "USWest"
click at [75, 265] on select "Select a Region [GEOGRAPHIC_DATA] ([GEOGRAPHIC_DATA]) [GEOGRAPHIC_DATA] ([GEOGR…" at bounding box center [173, 289] width 196 height 48
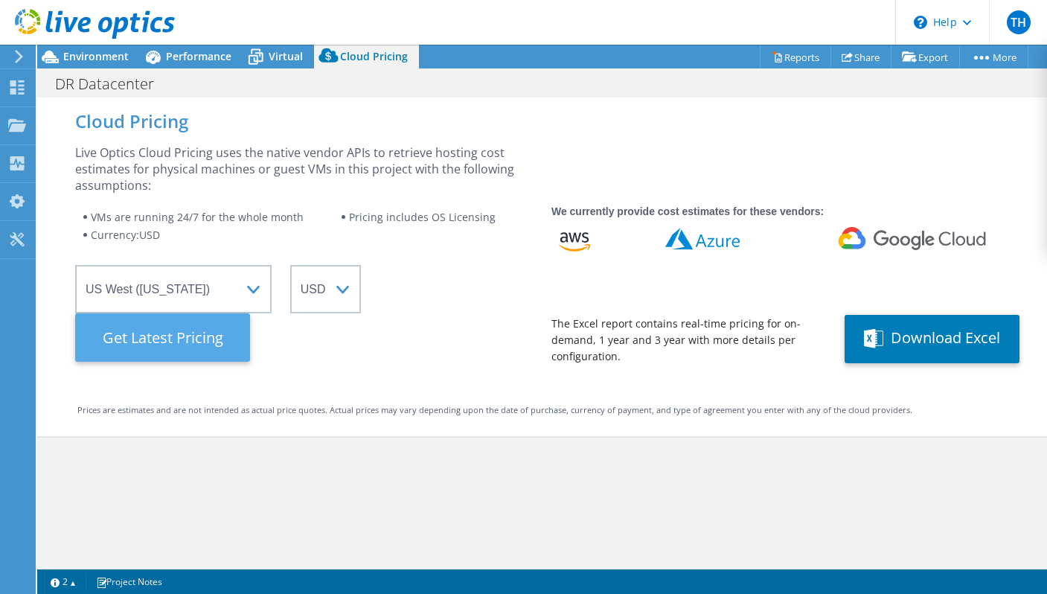
click at [173, 335] on Latest "Get Latest Pricing" at bounding box center [162, 337] width 175 height 48
